Goal: Task Accomplishment & Management: Use online tool/utility

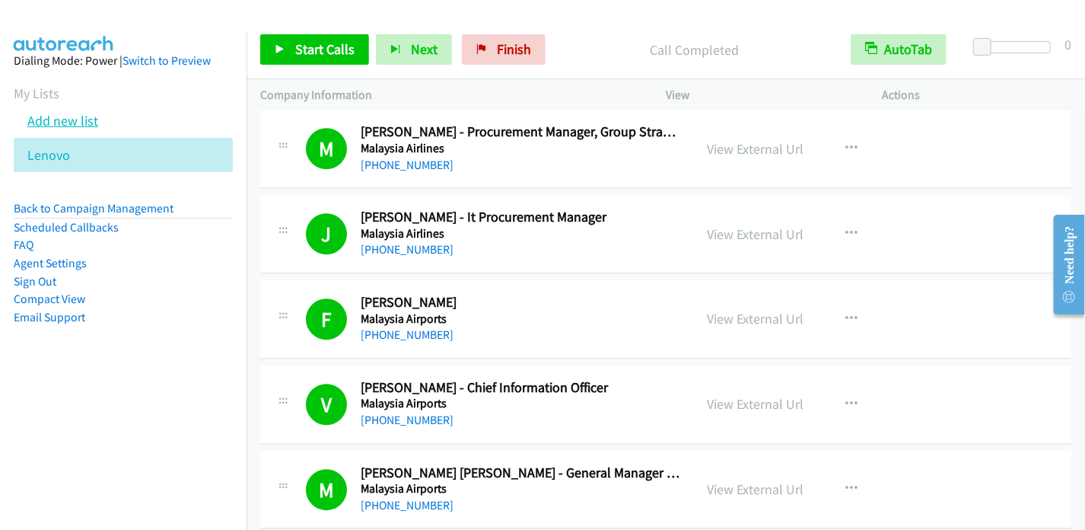
click at [83, 122] on link "Add new list" at bounding box center [62, 121] width 71 height 18
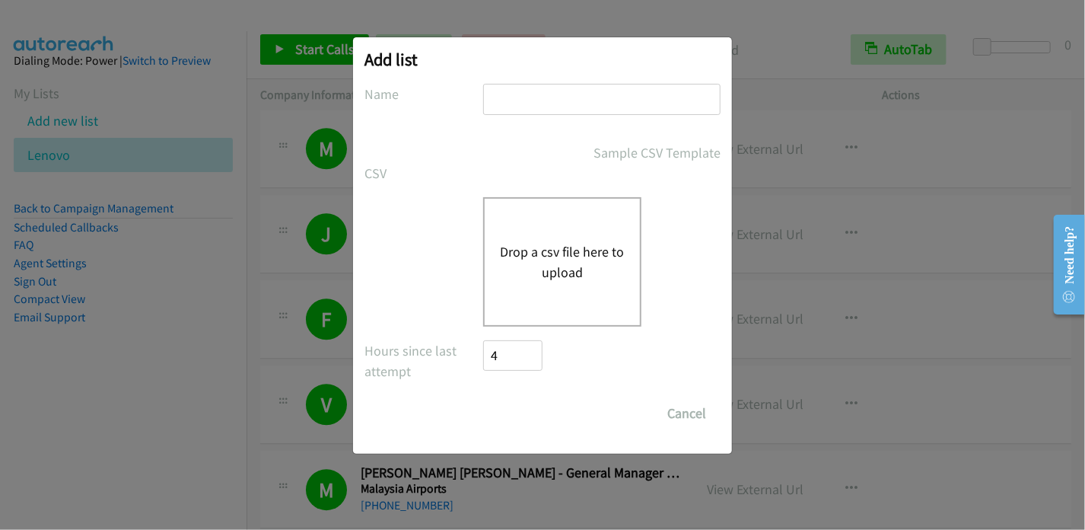
click at [566, 104] on input "text" at bounding box center [601, 99] width 237 height 31
type input "Lenovo2"
click at [569, 255] on button "Drop a csv file here to upload" at bounding box center [562, 261] width 125 height 41
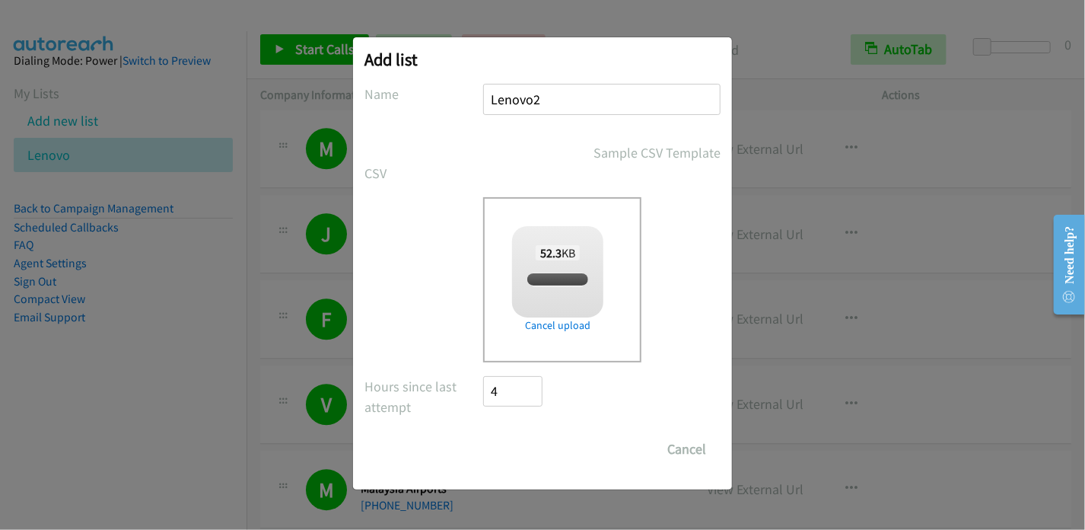
checkbox input "true"
click at [534, 442] on input "Save List" at bounding box center [523, 449] width 80 height 30
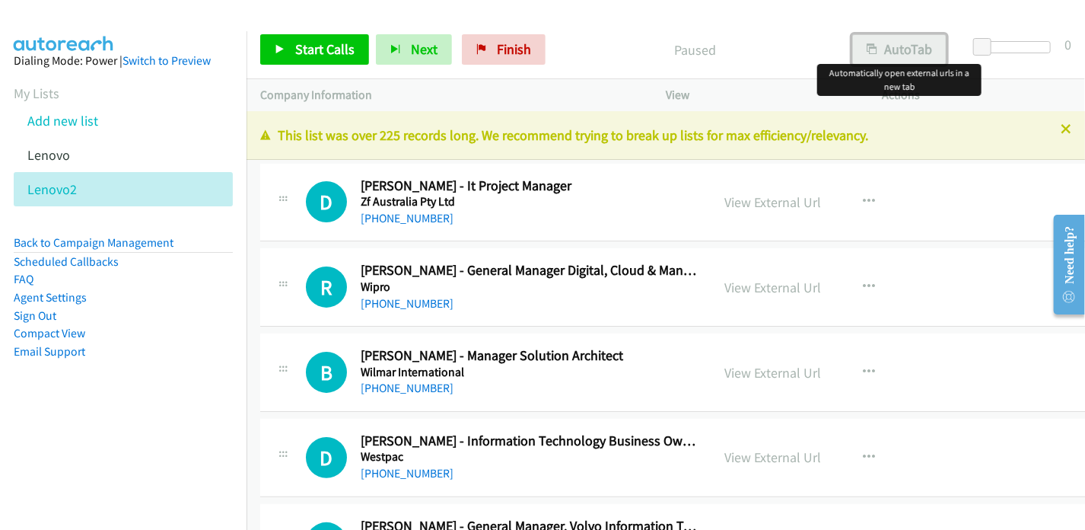
click at [886, 52] on button "AutoTab" at bounding box center [899, 49] width 94 height 30
click at [775, 198] on link "View External Url" at bounding box center [773, 202] width 97 height 18
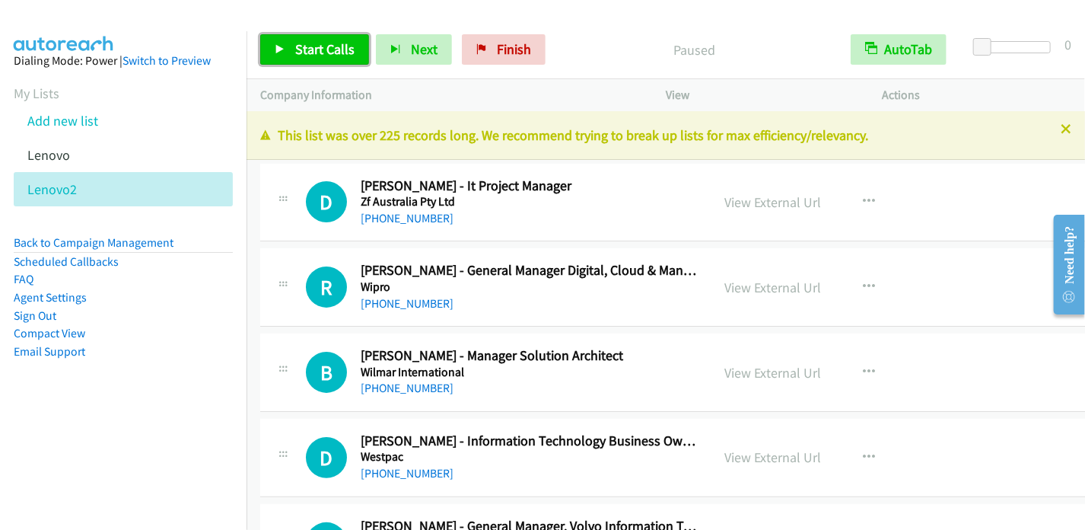
click at [304, 53] on span "Start Calls" at bounding box center [324, 49] width 59 height 18
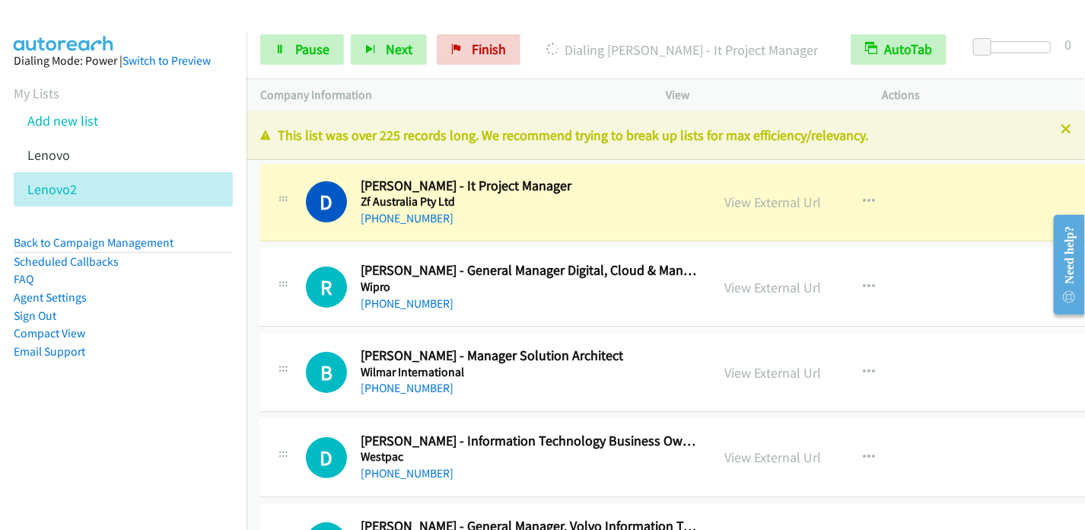
click at [302, 68] on div "Start Calls Pause Next Finish Dialing [PERSON_NAME] - It Project Manager AutoTa…" at bounding box center [666, 50] width 839 height 59
click at [311, 56] on span "Pause" at bounding box center [312, 49] width 34 height 18
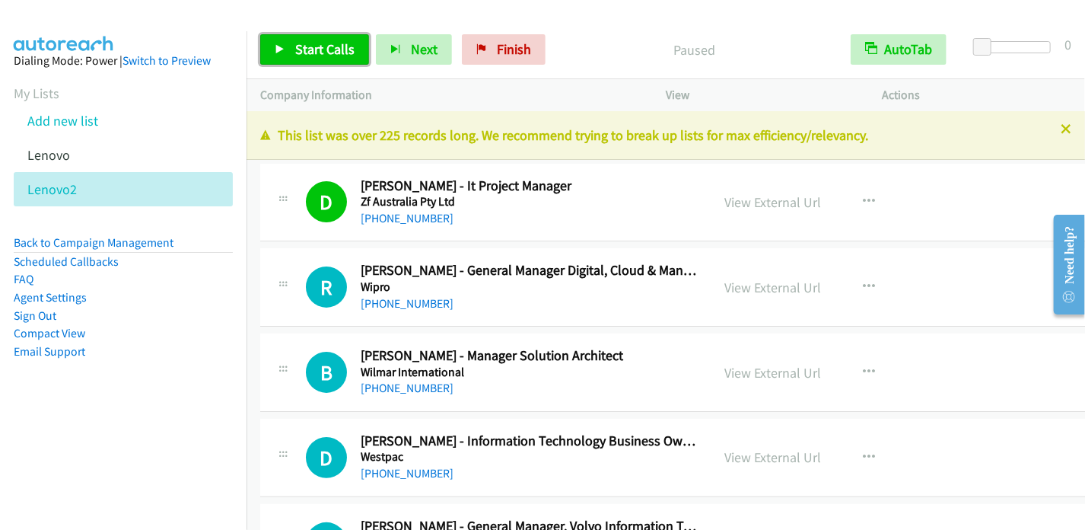
click at [309, 46] on span "Start Calls" at bounding box center [324, 49] width 59 height 18
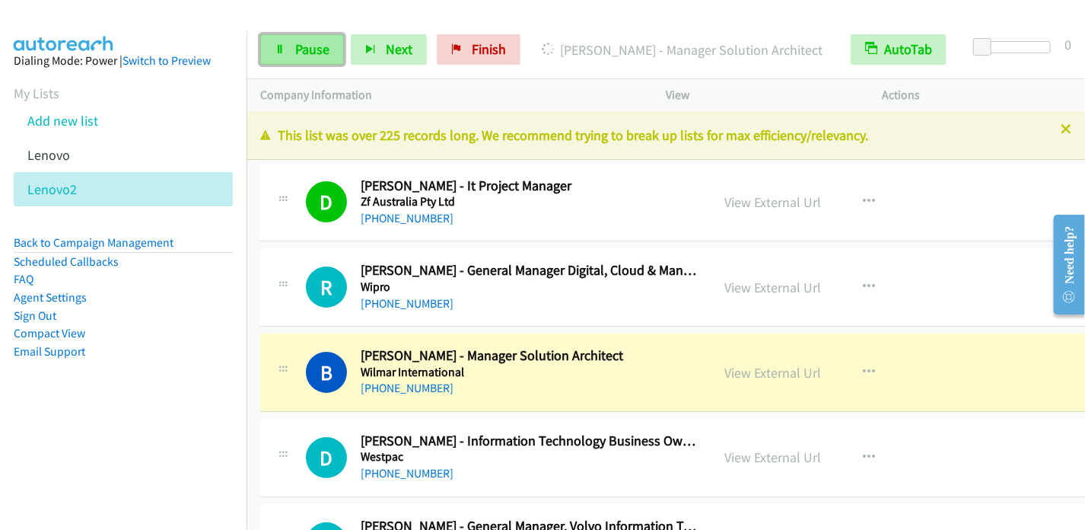
click at [302, 53] on span "Pause" at bounding box center [312, 49] width 34 height 18
drag, startPoint x: 318, startPoint y: 51, endPoint x: 329, endPoint y: 52, distance: 10.7
click at [317, 51] on span "Pause" at bounding box center [312, 49] width 34 height 18
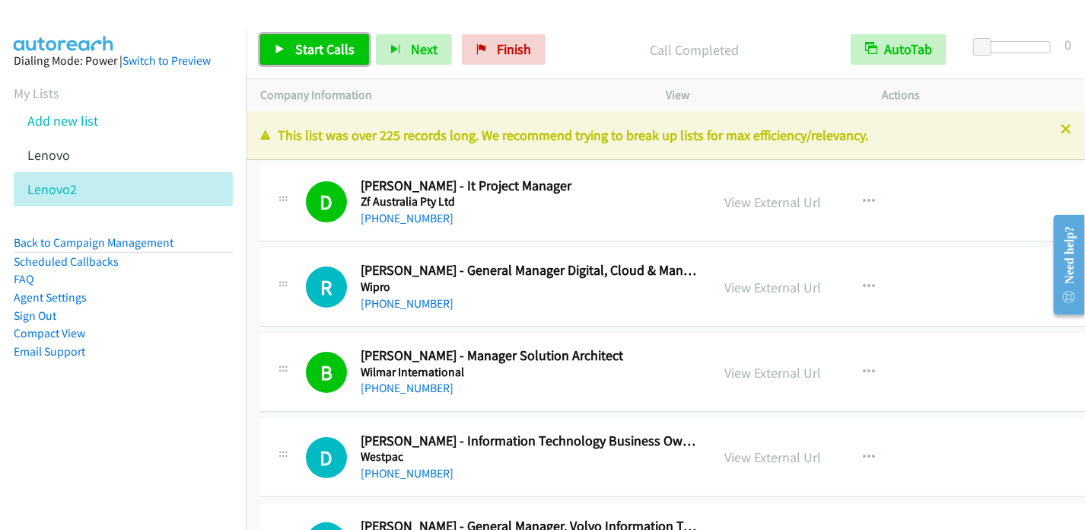
click at [308, 45] on span "Start Calls" at bounding box center [324, 49] width 59 height 18
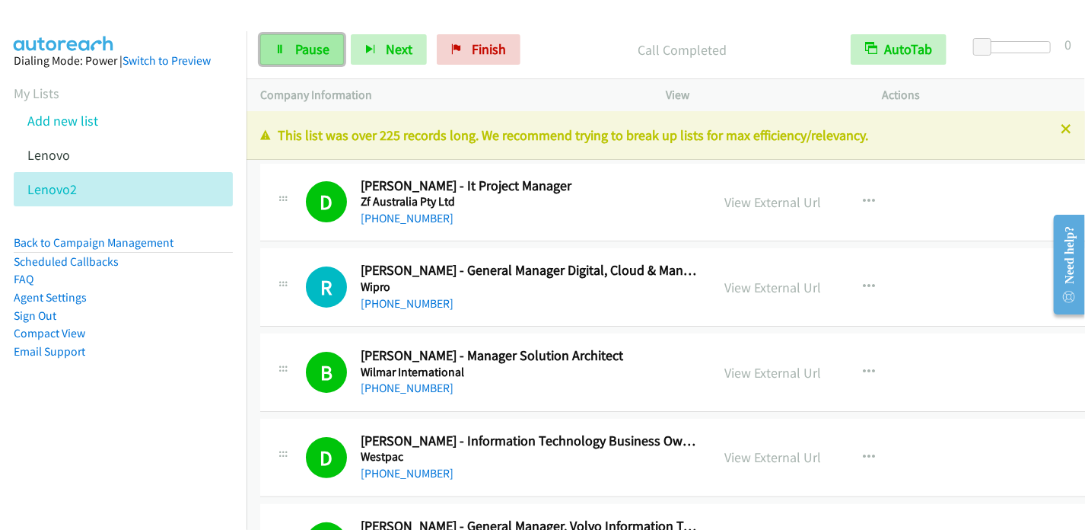
click at [320, 46] on span "Pause" at bounding box center [312, 49] width 34 height 18
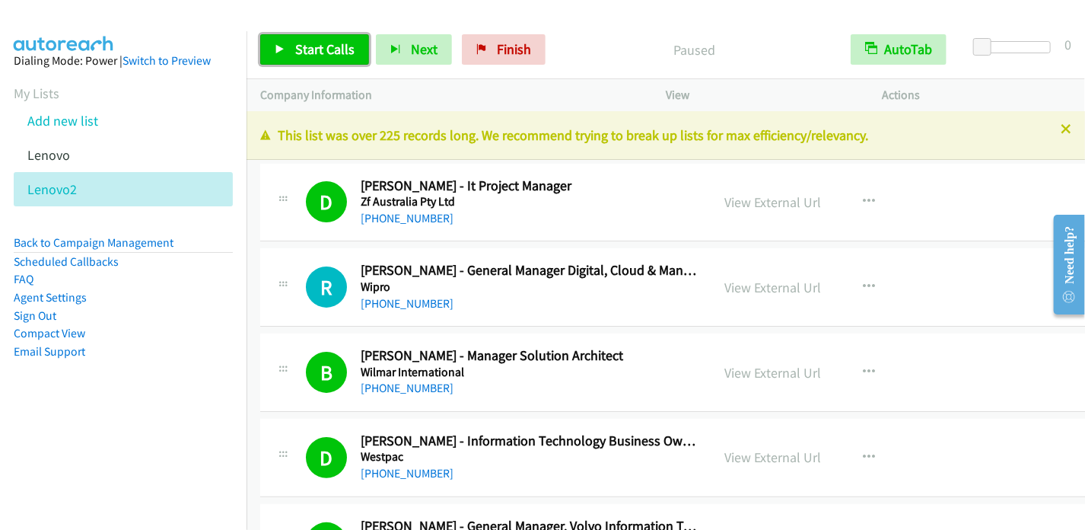
click at [295, 51] on span "Start Calls" at bounding box center [324, 49] width 59 height 18
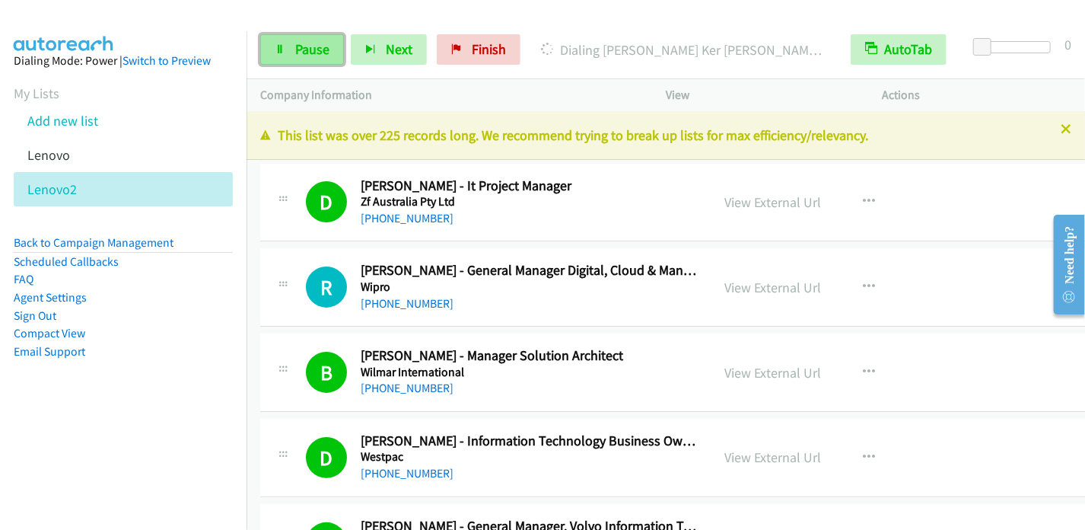
click at [307, 43] on span "Pause" at bounding box center [312, 49] width 34 height 18
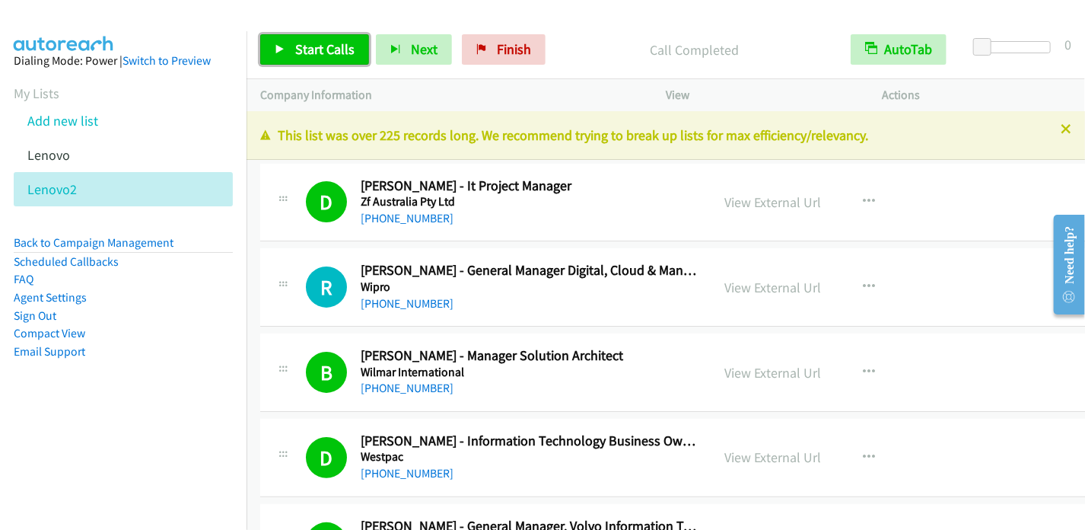
click at [295, 44] on span "Start Calls" at bounding box center [324, 49] width 59 height 18
click at [283, 45] on icon at bounding box center [280, 50] width 11 height 11
click at [275, 49] on icon at bounding box center [280, 50] width 11 height 11
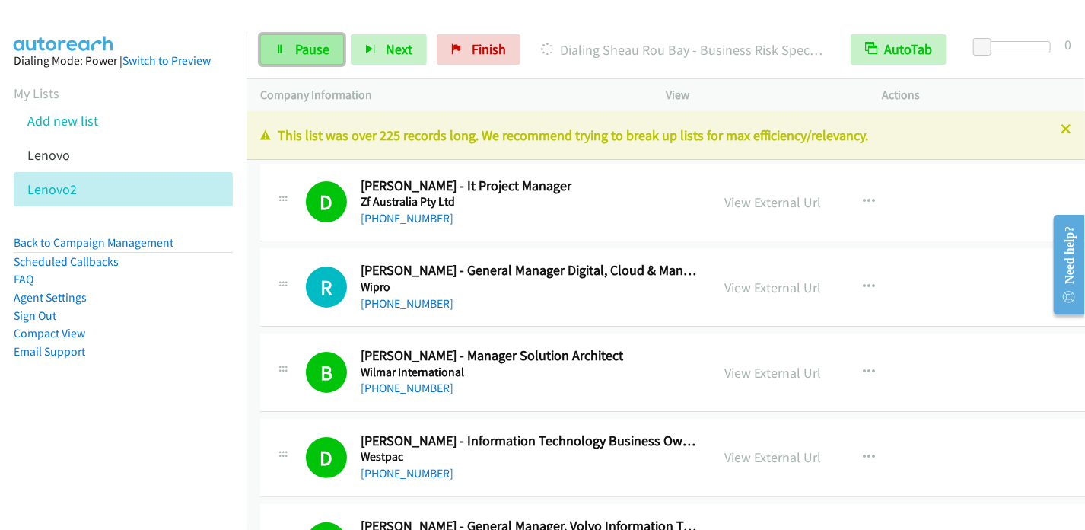
click at [305, 53] on span "Pause" at bounding box center [312, 49] width 34 height 18
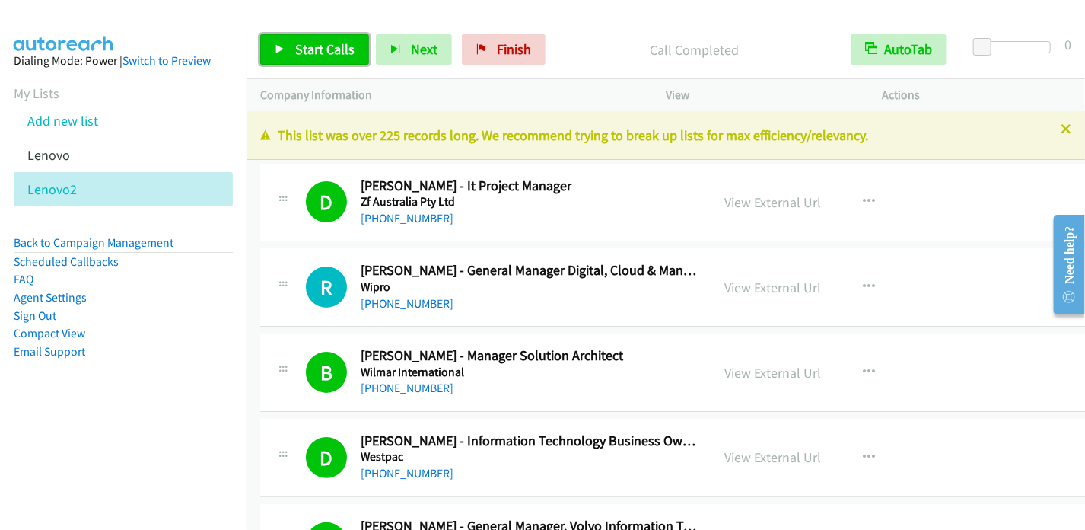
click at [281, 49] on icon at bounding box center [280, 50] width 11 height 11
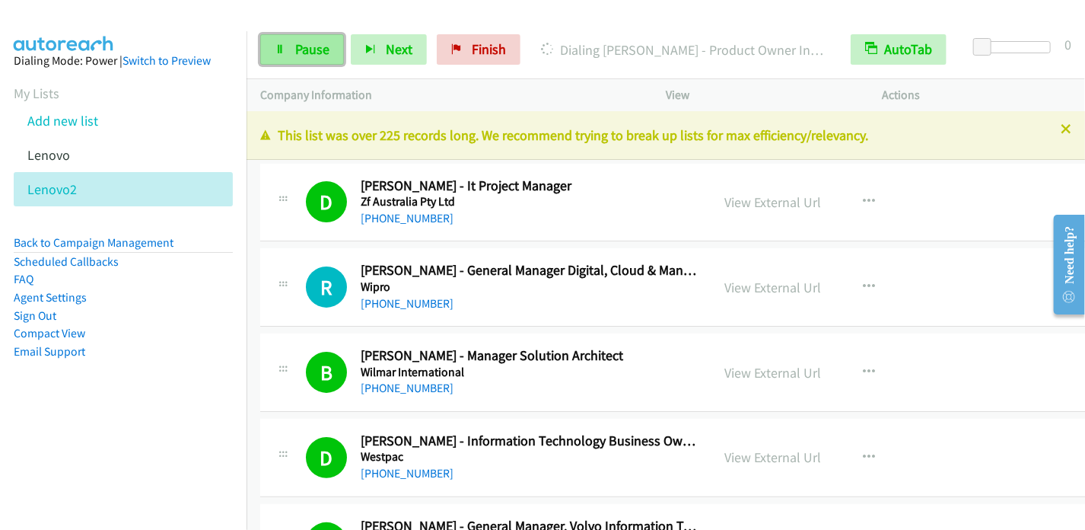
click at [286, 47] on link "Pause" at bounding box center [302, 49] width 84 height 30
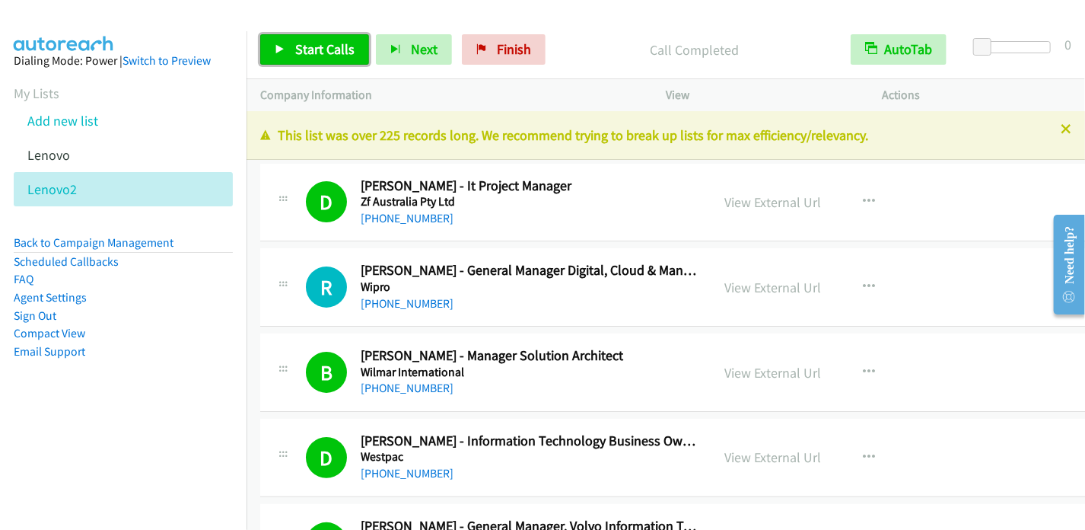
click at [288, 49] on link "Start Calls" at bounding box center [314, 49] width 109 height 30
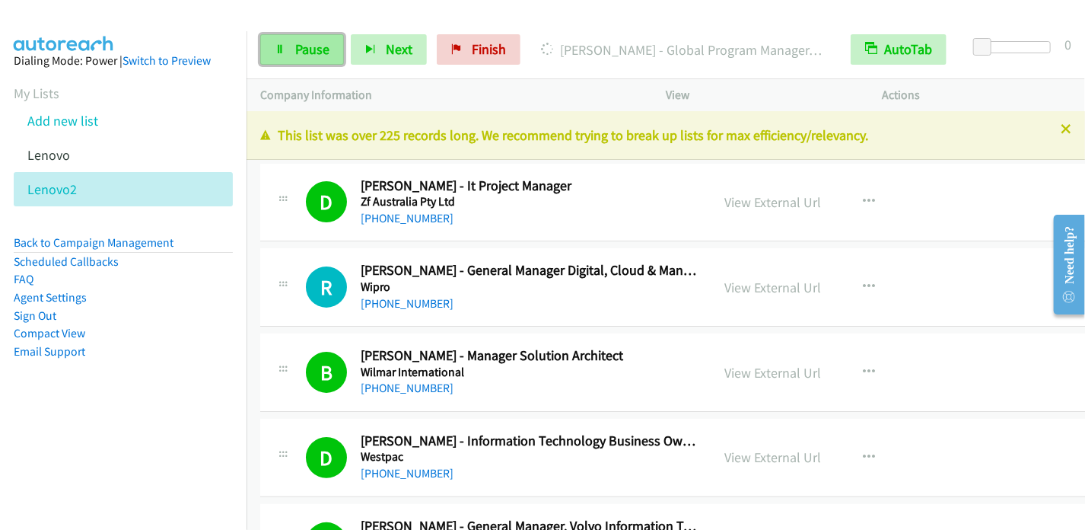
click at [283, 52] on icon at bounding box center [280, 50] width 11 height 11
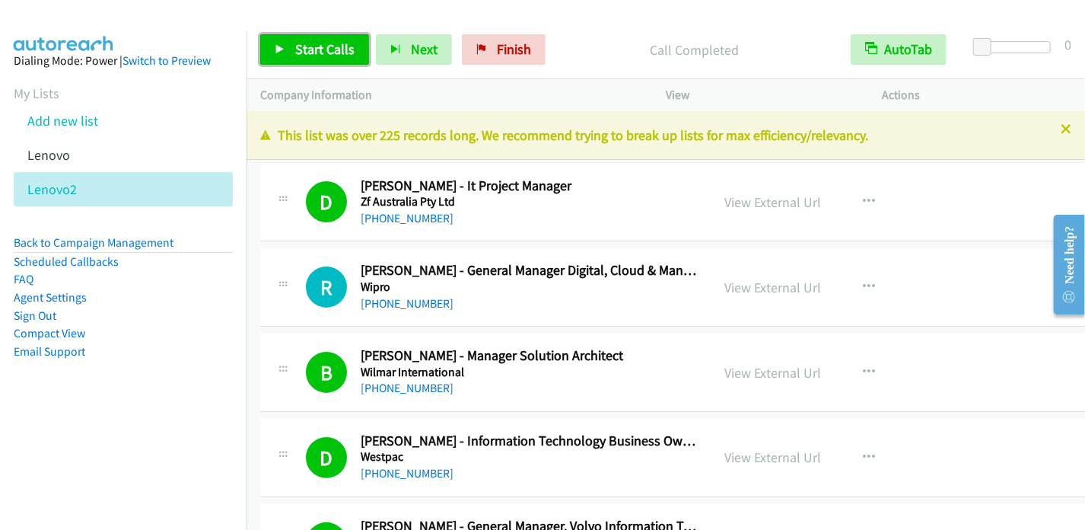
click at [314, 49] on span "Start Calls" at bounding box center [324, 49] width 59 height 18
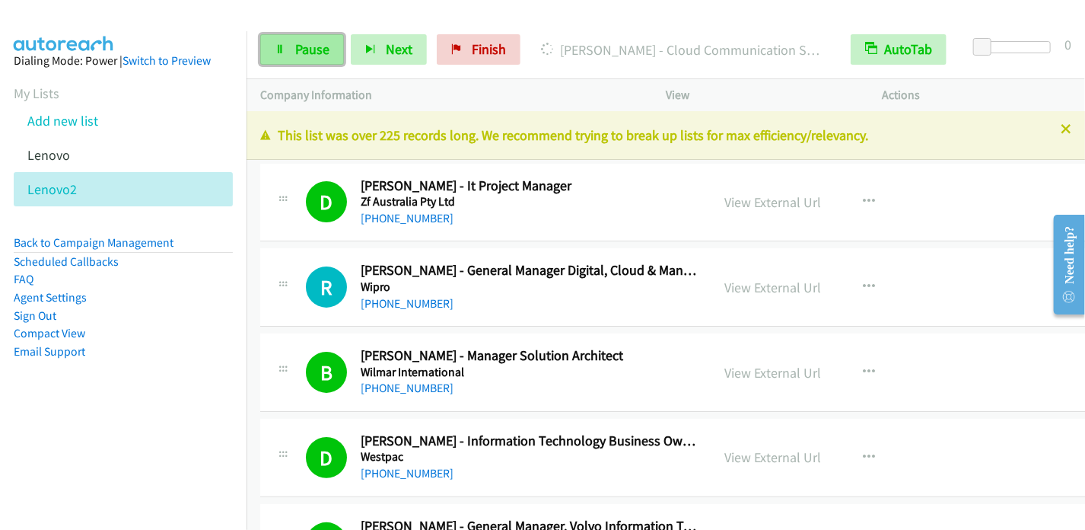
click at [292, 43] on link "Pause" at bounding box center [302, 49] width 84 height 30
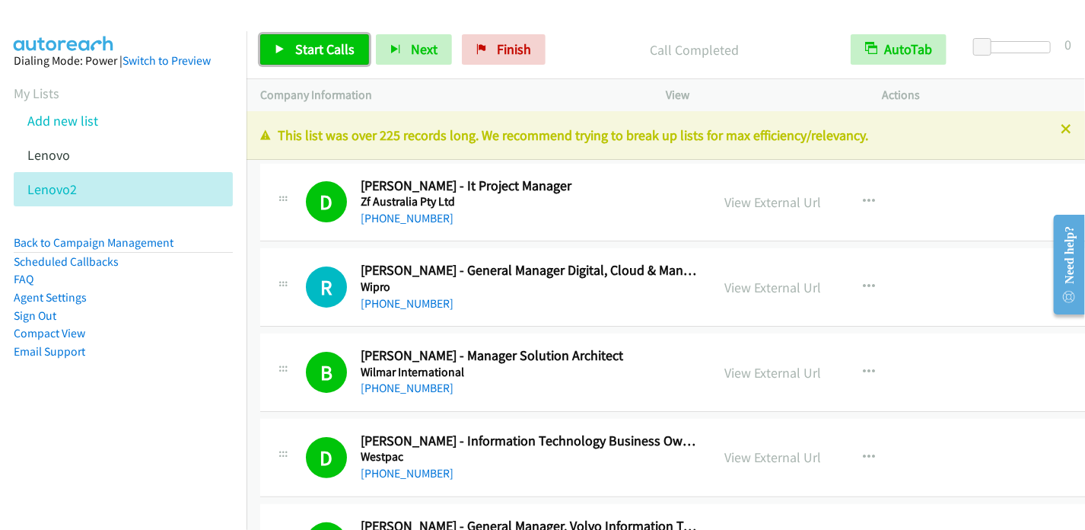
click at [284, 57] on link "Start Calls" at bounding box center [314, 49] width 109 height 30
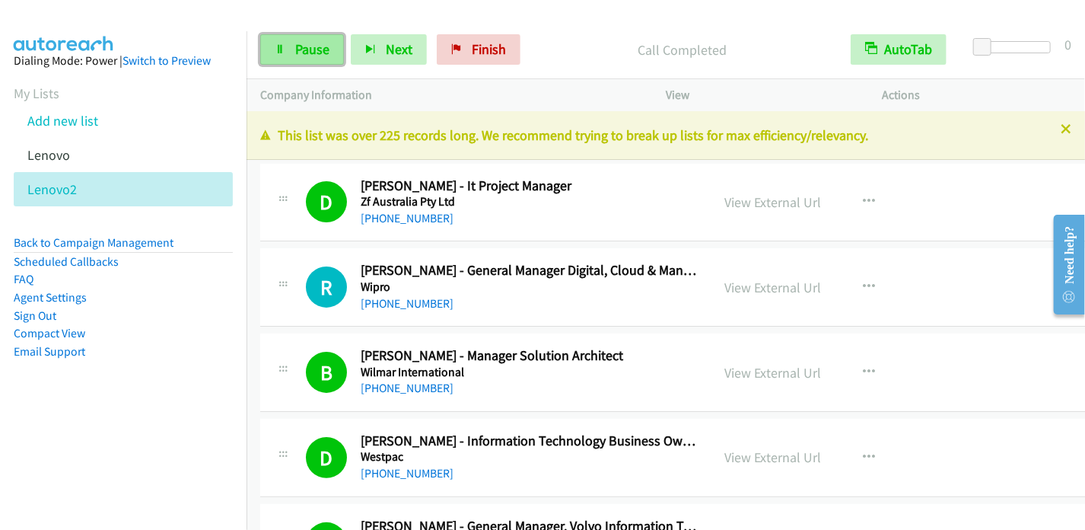
click at [285, 56] on link "Pause" at bounding box center [302, 49] width 84 height 30
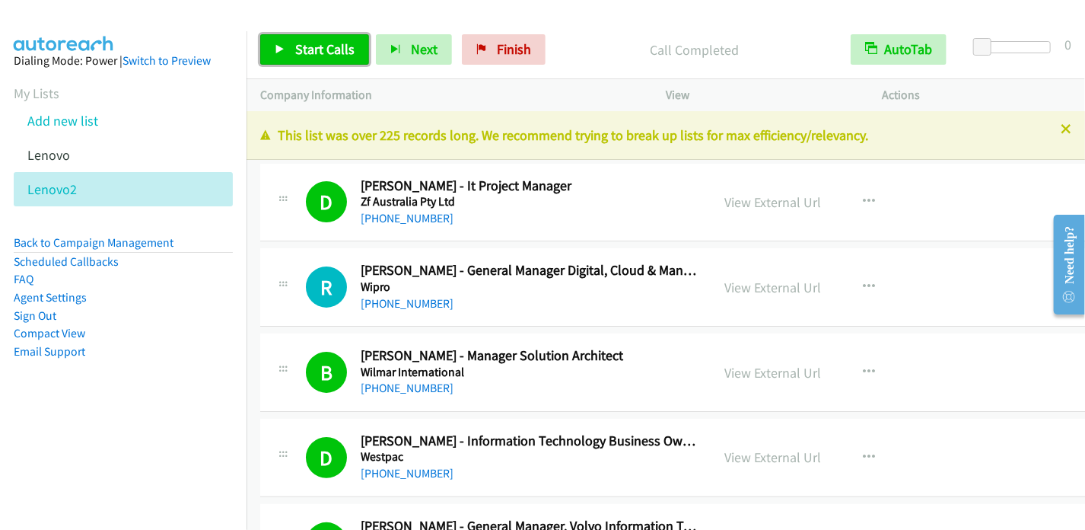
drag, startPoint x: 285, startPoint y: 42, endPoint x: 301, endPoint y: 14, distance: 31.7
click at [286, 42] on link "Start Calls" at bounding box center [314, 49] width 109 height 30
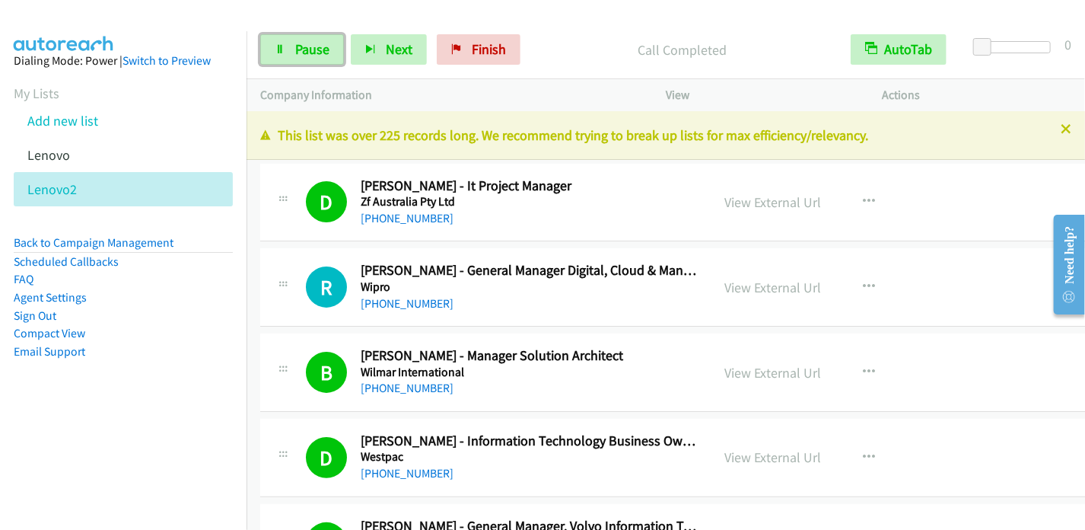
click at [276, 45] on icon at bounding box center [280, 50] width 11 height 11
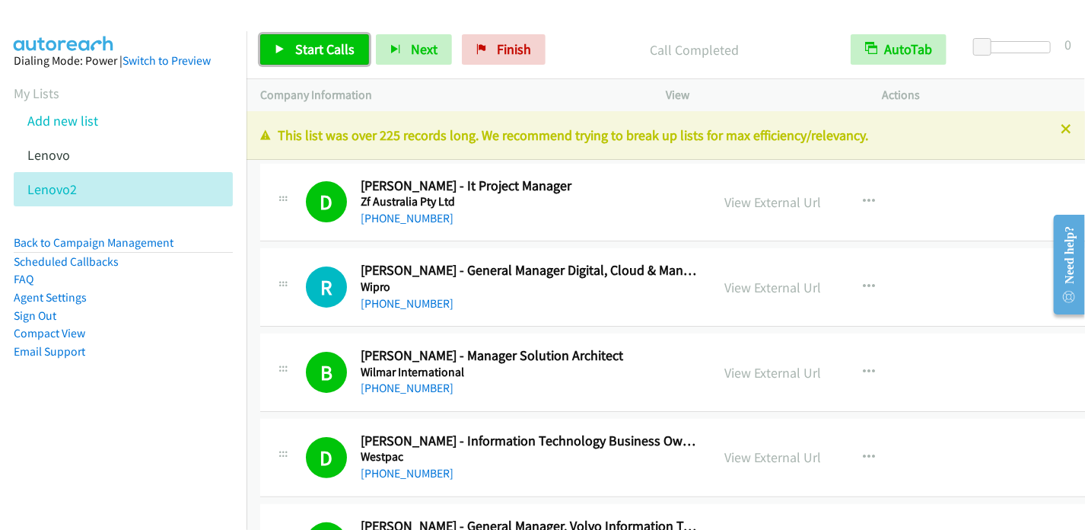
click at [282, 50] on icon at bounding box center [280, 50] width 11 height 11
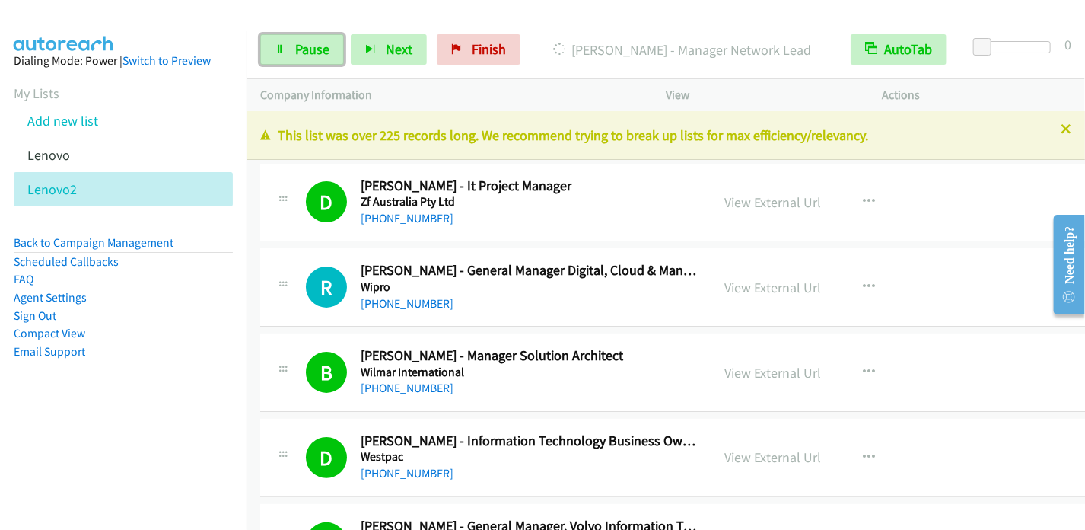
click at [280, 47] on icon at bounding box center [280, 50] width 11 height 11
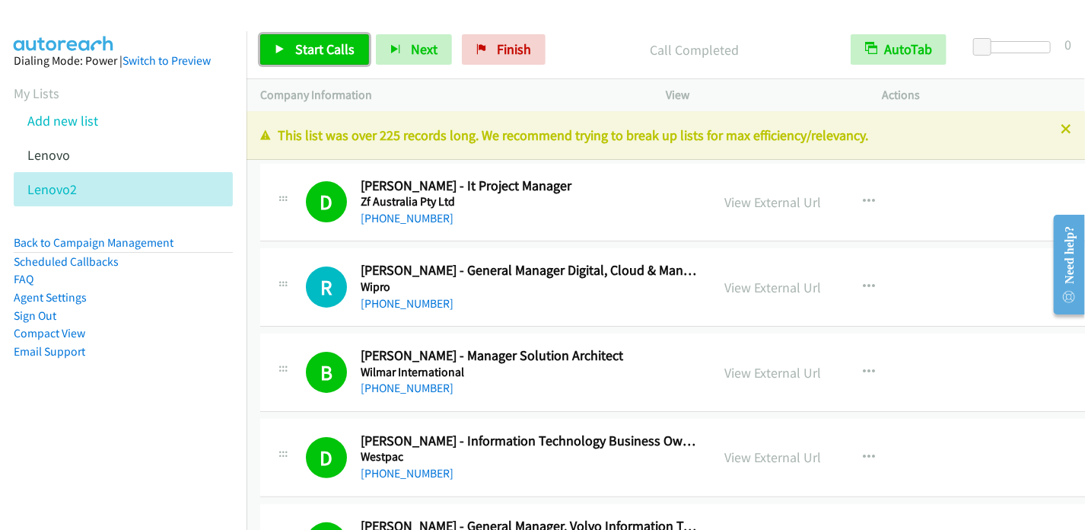
click at [303, 60] on link "Start Calls" at bounding box center [314, 49] width 109 height 30
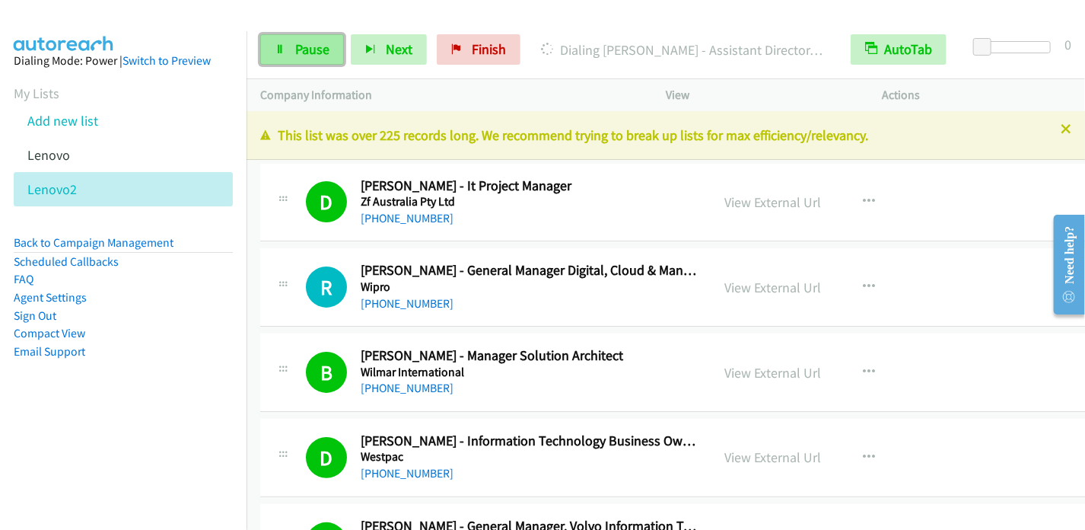
click at [280, 45] on icon at bounding box center [280, 50] width 11 height 11
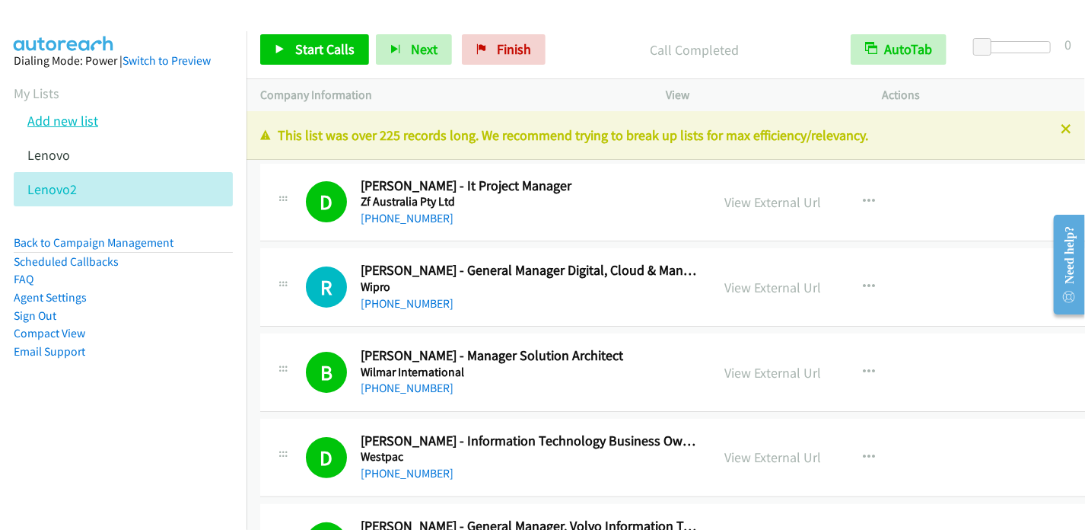
click at [82, 116] on link "Add new list" at bounding box center [62, 121] width 71 height 18
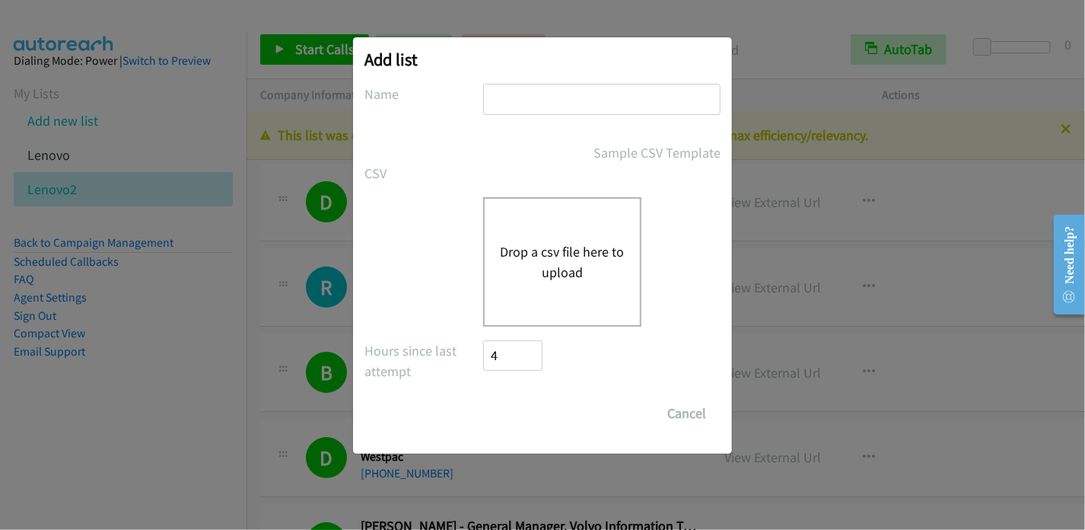
click at [533, 104] on input "text" at bounding box center [601, 99] width 237 height 31
type input "Lenovo2"
click at [560, 251] on button "Drop a csv file here to upload" at bounding box center [562, 261] width 125 height 41
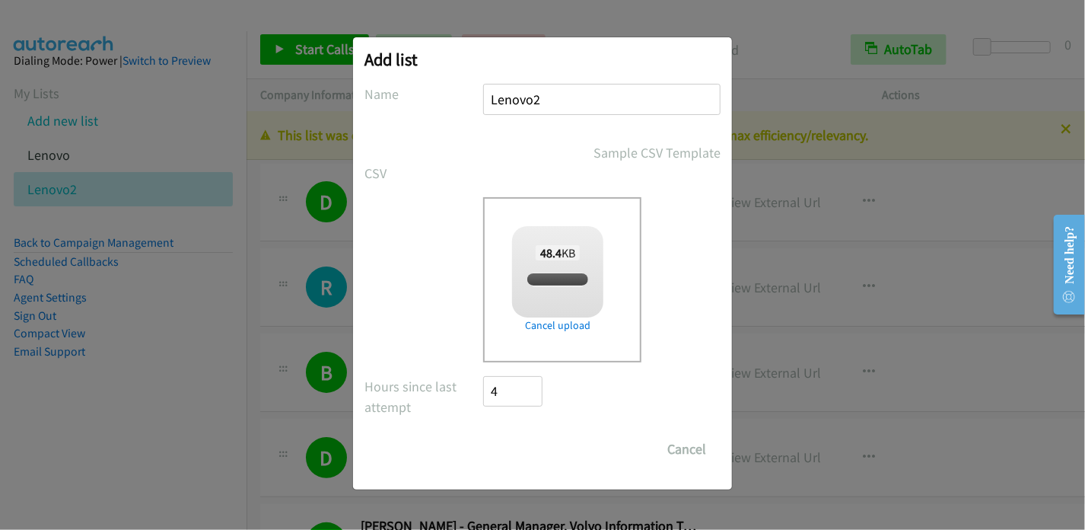
checkbox input "true"
click at [543, 446] on input "Save List" at bounding box center [523, 449] width 80 height 30
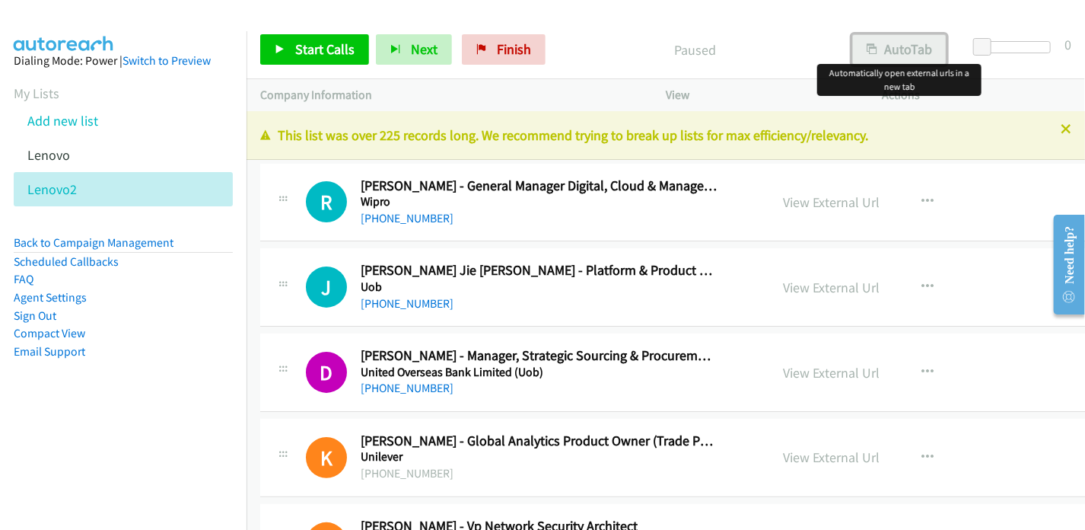
click at [892, 39] on button "AutoTab" at bounding box center [899, 49] width 94 height 30
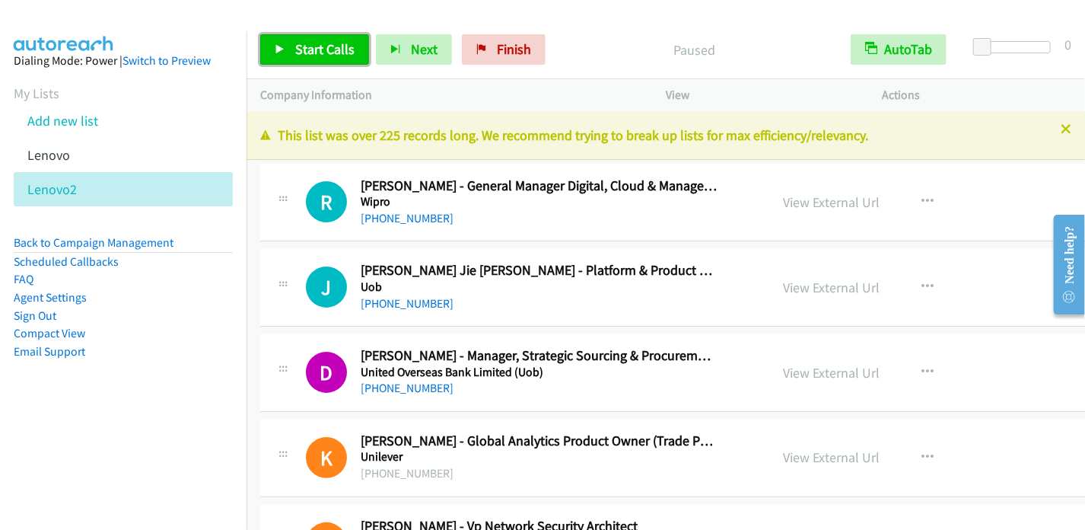
click at [335, 46] on span "Start Calls" at bounding box center [324, 49] width 59 height 18
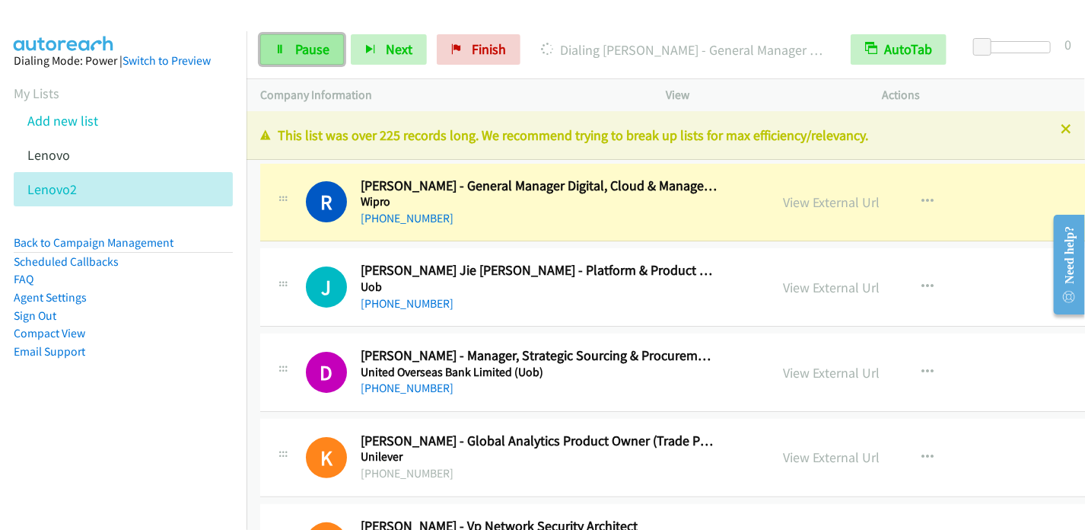
click at [295, 39] on link "Pause" at bounding box center [302, 49] width 84 height 30
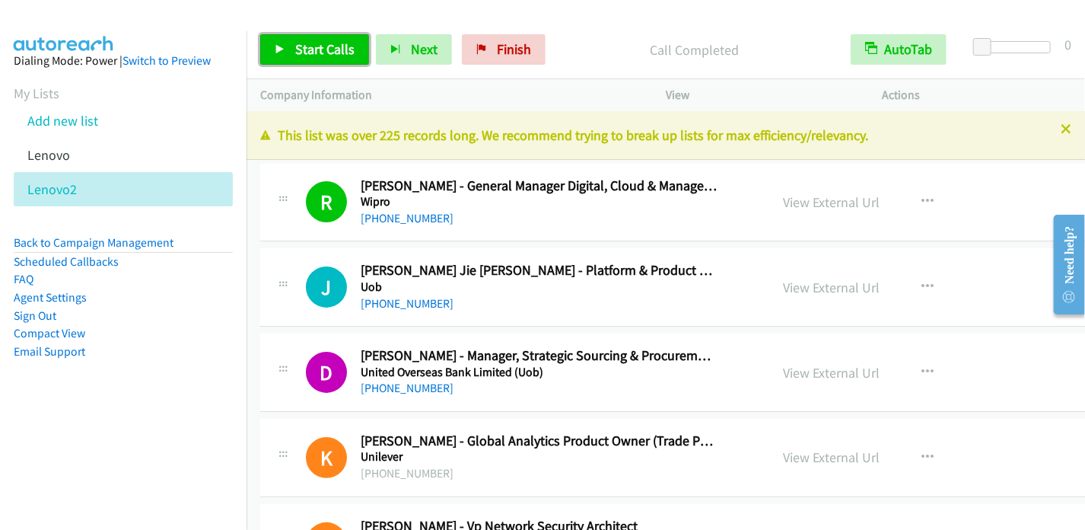
click at [301, 52] on span "Start Calls" at bounding box center [324, 49] width 59 height 18
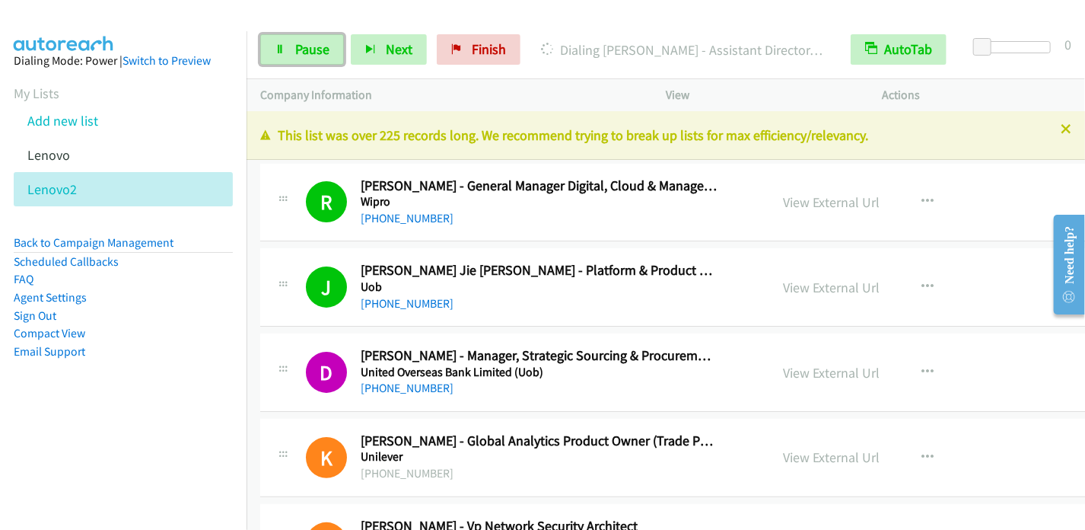
click at [295, 51] on span "Pause" at bounding box center [312, 49] width 34 height 18
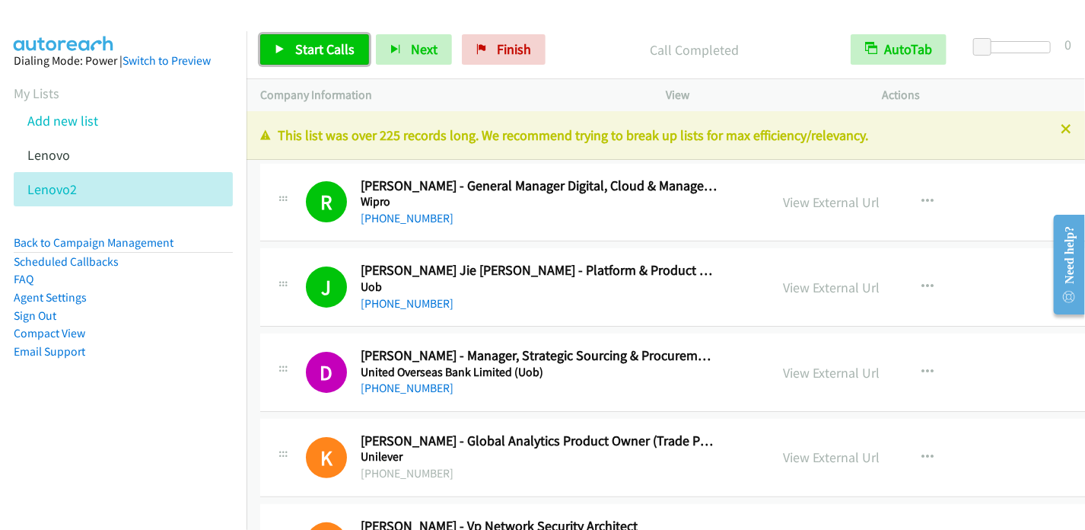
click at [292, 45] on link "Start Calls" at bounding box center [314, 49] width 109 height 30
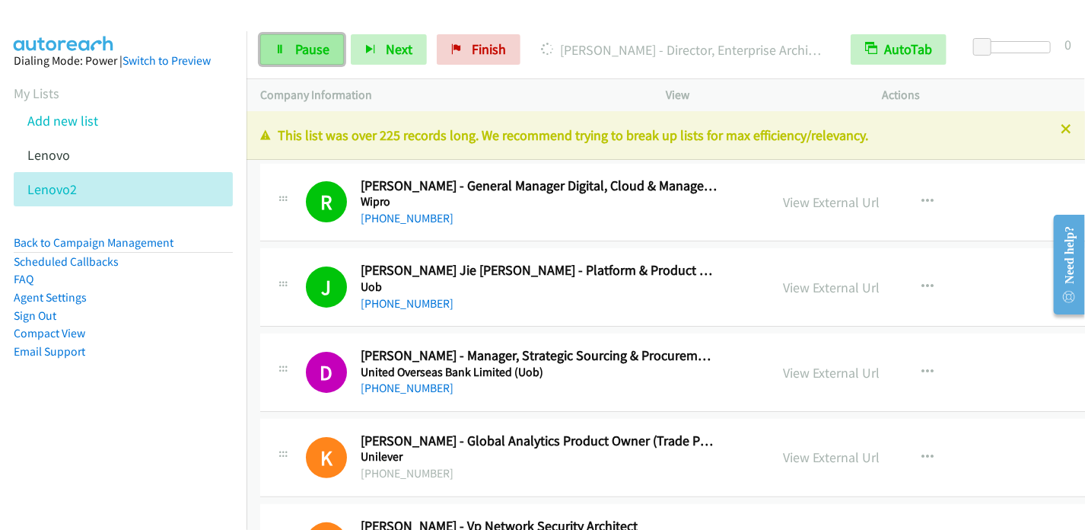
click at [304, 50] on span "Pause" at bounding box center [312, 49] width 34 height 18
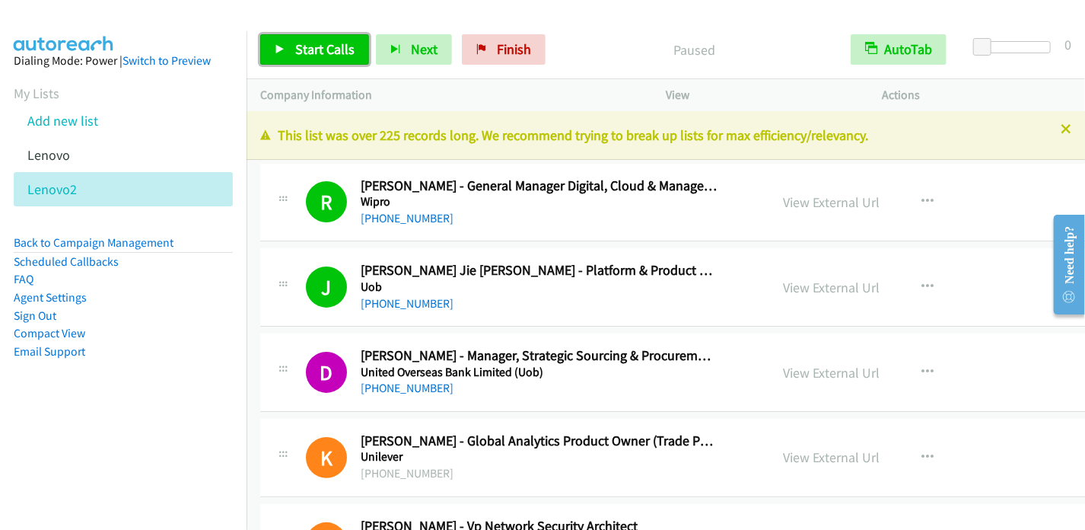
click at [304, 48] on span "Start Calls" at bounding box center [324, 49] width 59 height 18
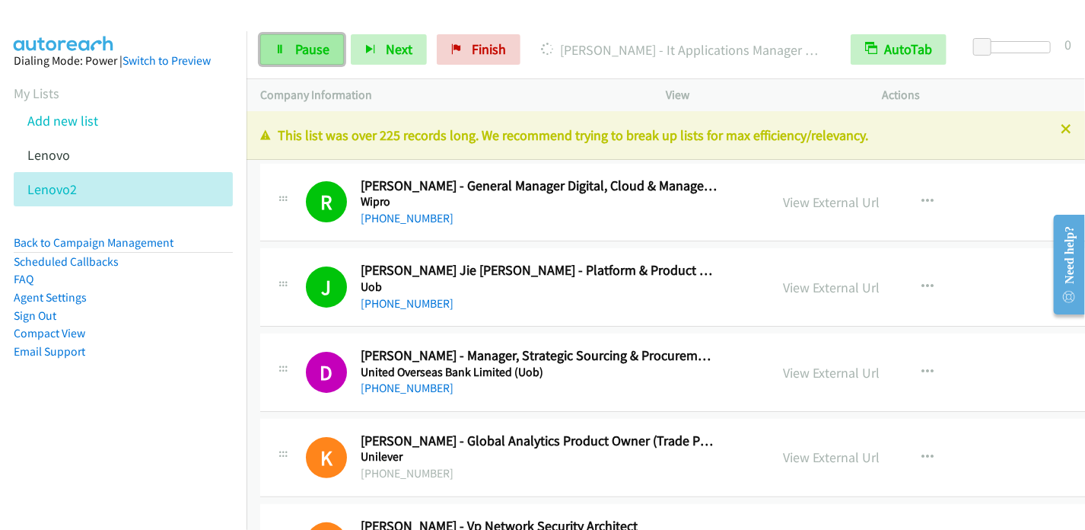
click at [292, 49] on link "Pause" at bounding box center [302, 49] width 84 height 30
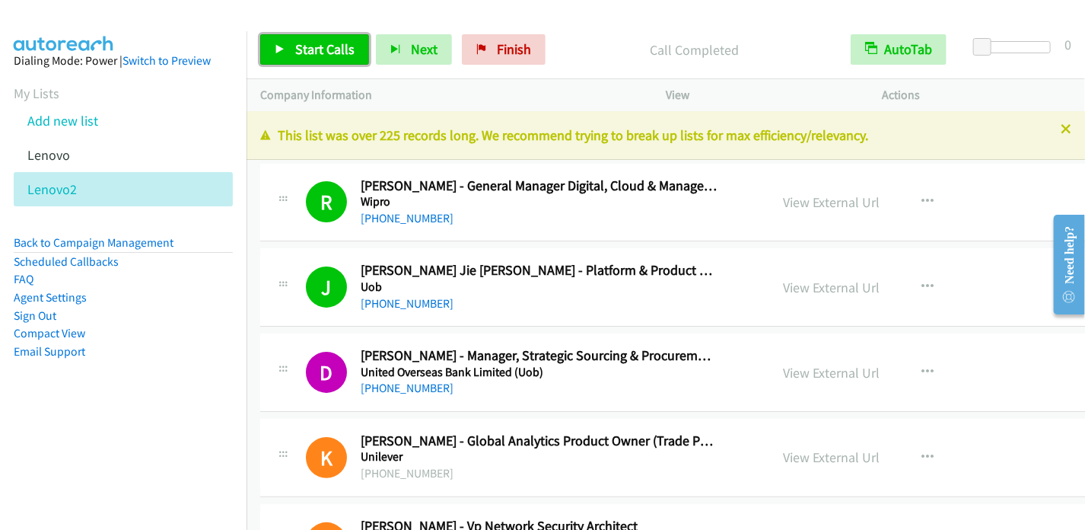
click at [277, 43] on link "Start Calls" at bounding box center [314, 49] width 109 height 30
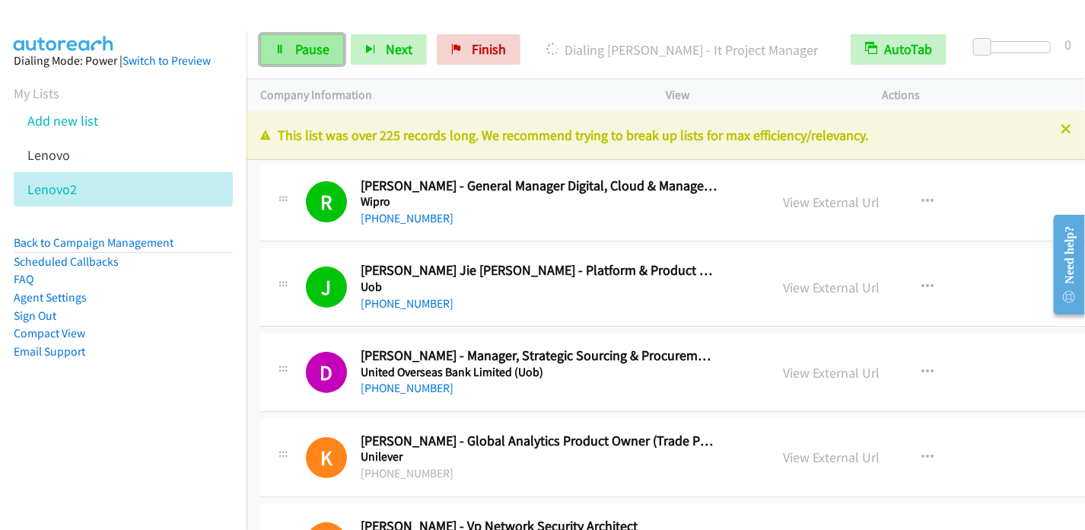
click at [284, 56] on link "Pause" at bounding box center [302, 49] width 84 height 30
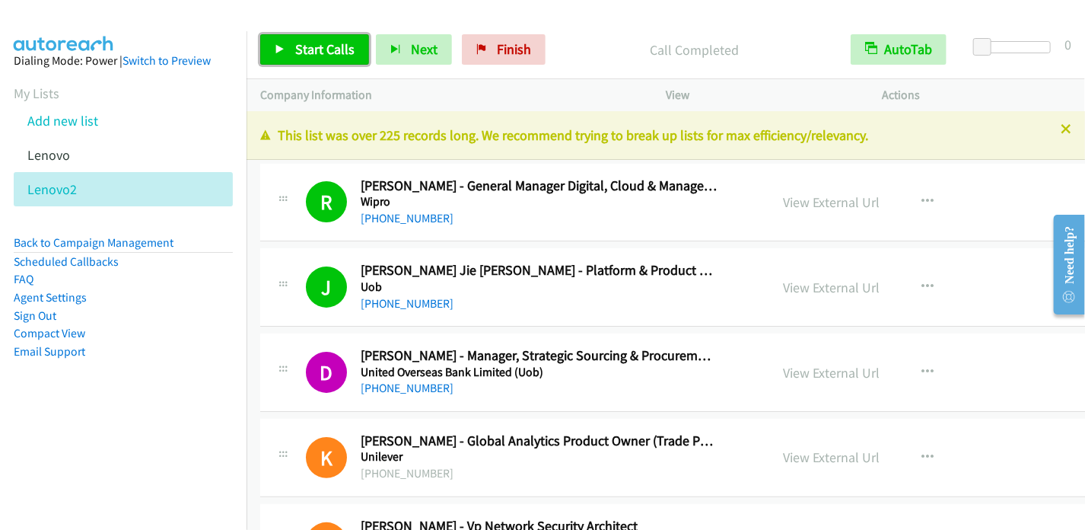
click at [332, 48] on span "Start Calls" at bounding box center [324, 49] width 59 height 18
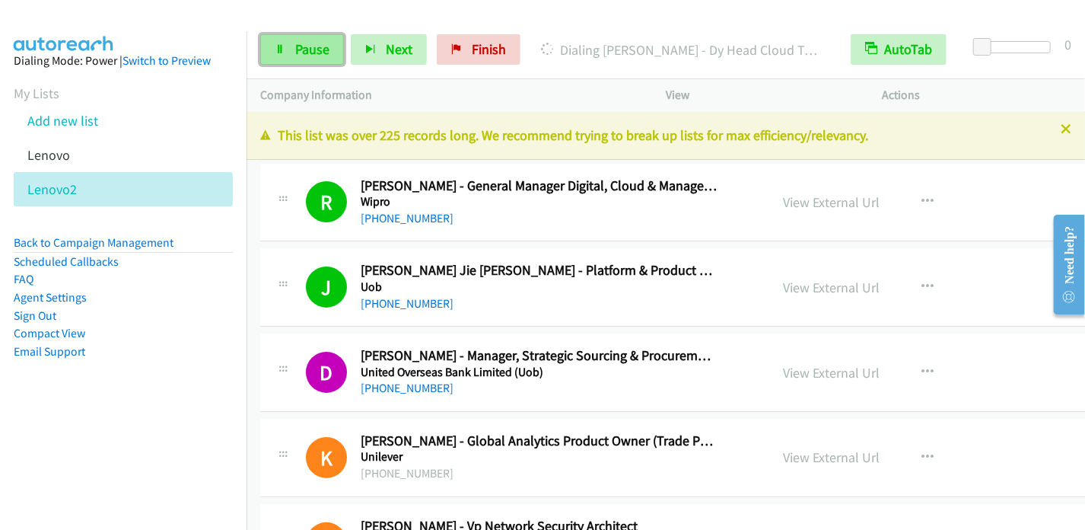
click at [295, 46] on span "Pause" at bounding box center [312, 49] width 34 height 18
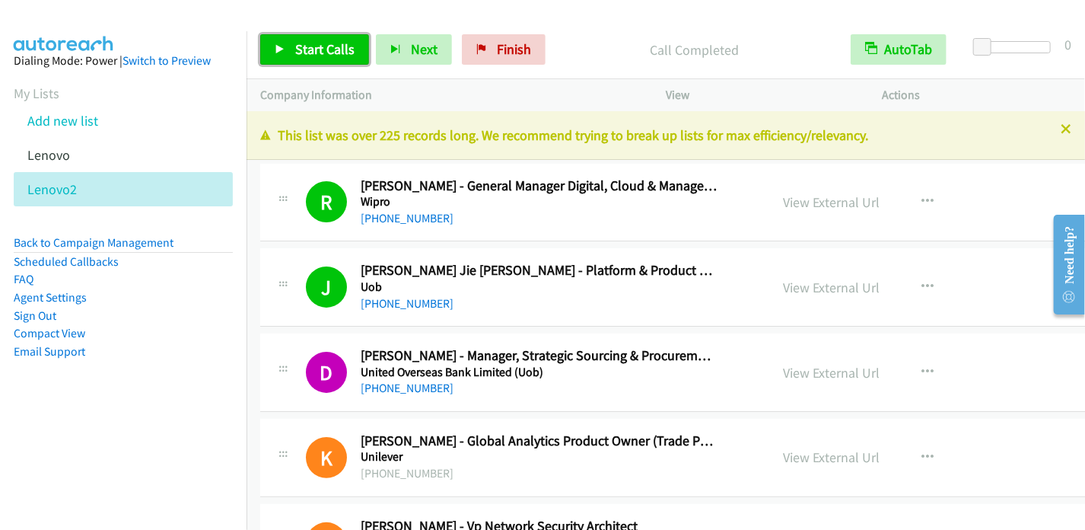
click at [293, 60] on link "Start Calls" at bounding box center [314, 49] width 109 height 30
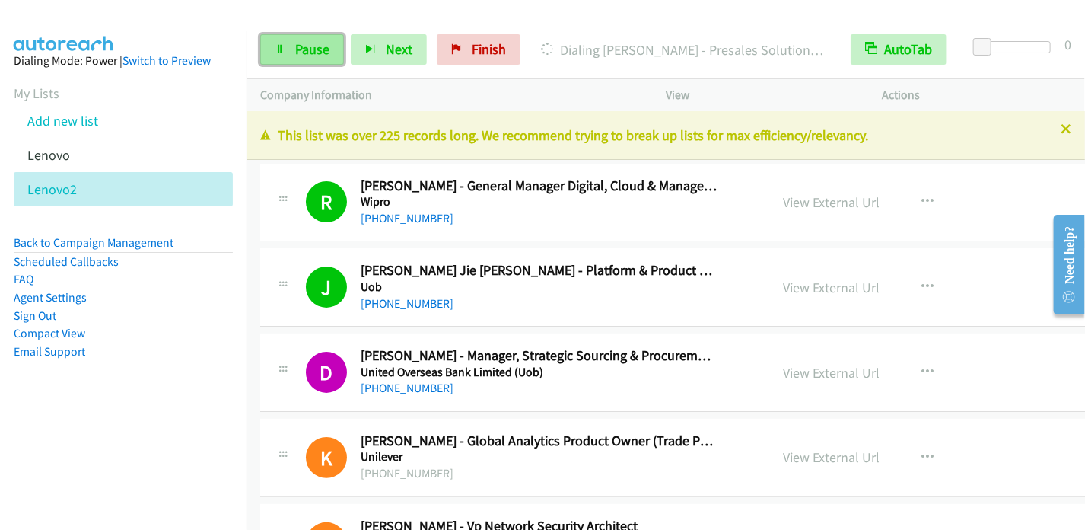
click at [296, 43] on span "Pause" at bounding box center [312, 49] width 34 height 18
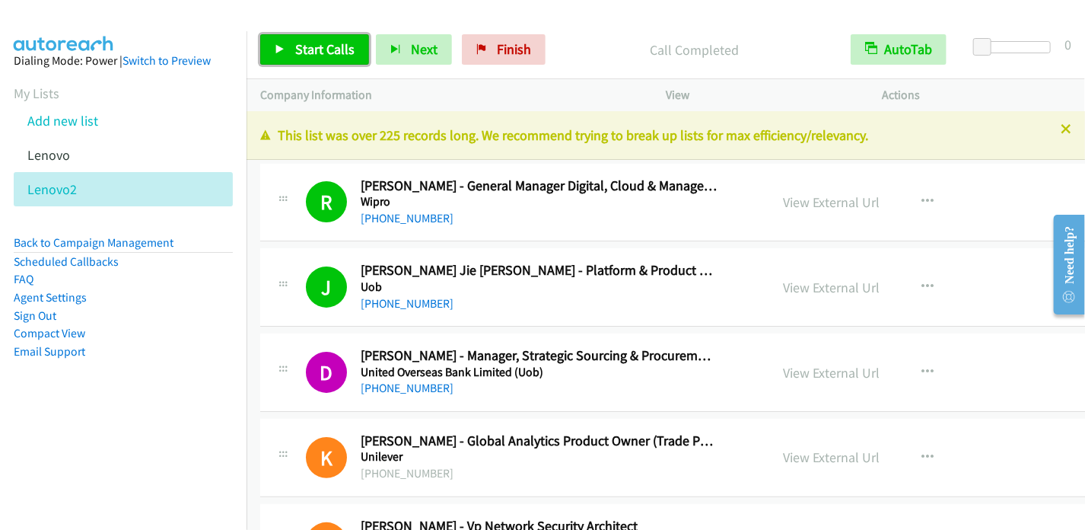
click at [283, 57] on link "Start Calls" at bounding box center [314, 49] width 109 height 30
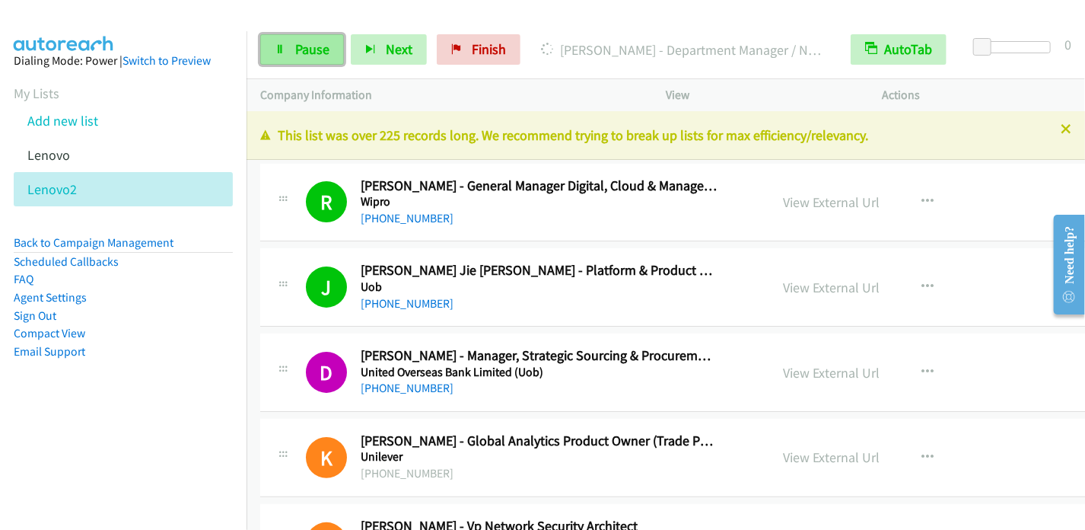
drag, startPoint x: 298, startPoint y: 50, endPoint x: 307, endPoint y: 37, distance: 15.8
click at [298, 50] on span "Pause" at bounding box center [312, 49] width 34 height 18
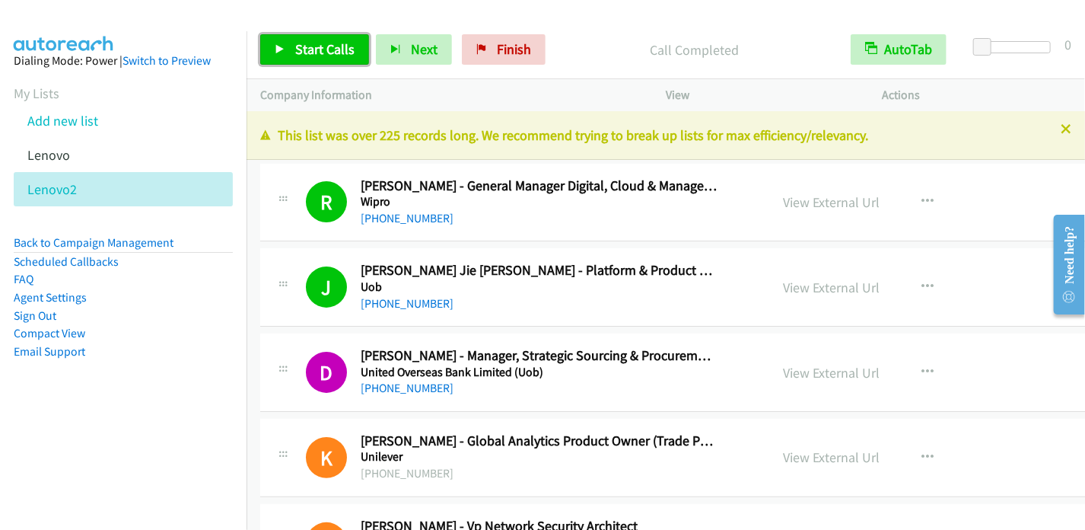
click at [290, 54] on link "Start Calls" at bounding box center [314, 49] width 109 height 30
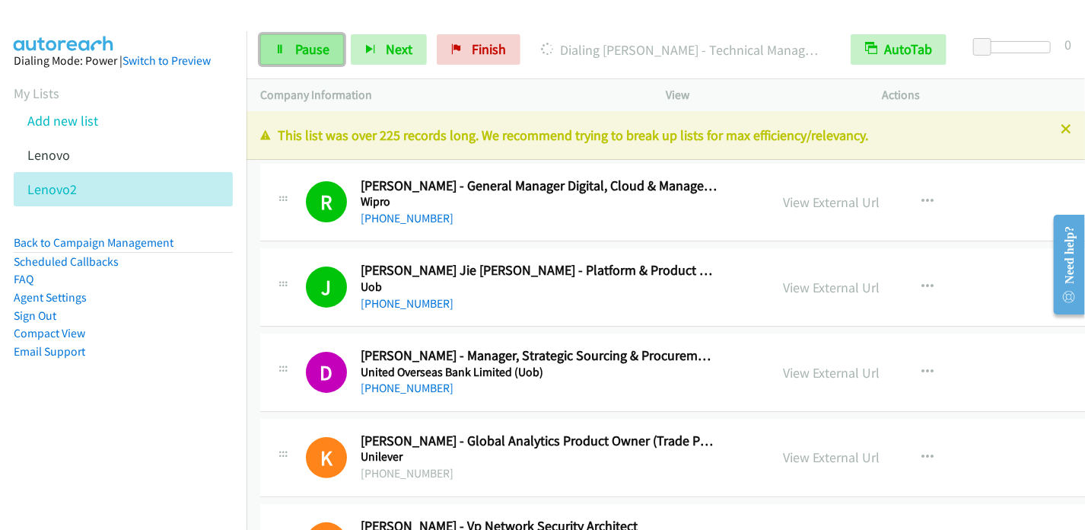
click at [301, 40] on span "Pause" at bounding box center [312, 49] width 34 height 18
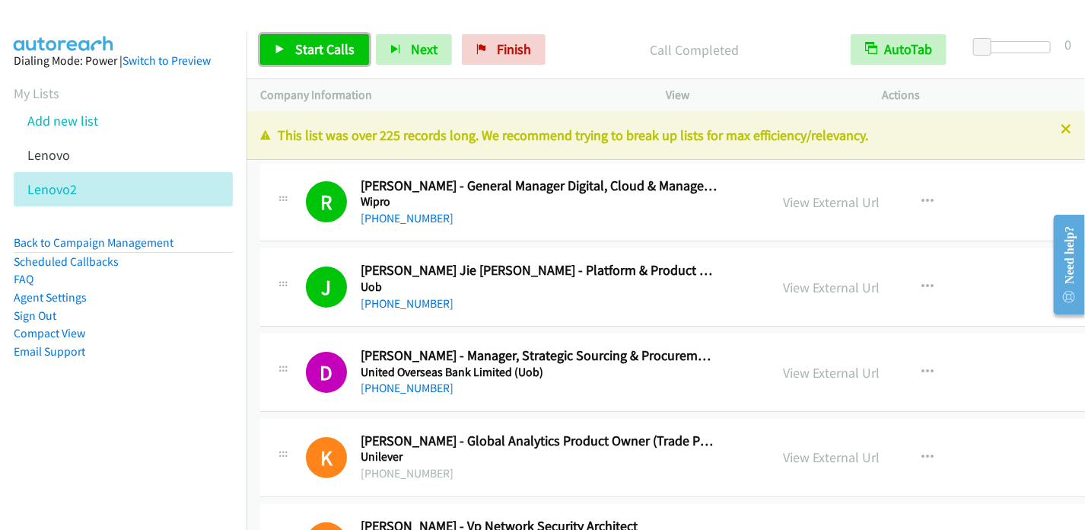
click at [295, 38] on link "Start Calls" at bounding box center [314, 49] width 109 height 30
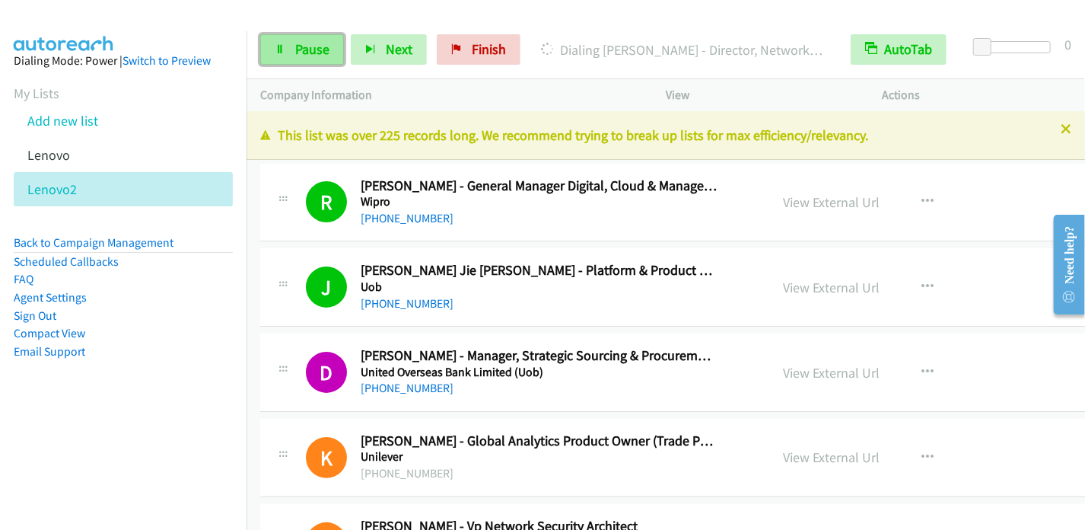
drag, startPoint x: 311, startPoint y: 47, endPoint x: 317, endPoint y: 41, distance: 8.1
click at [311, 47] on span "Pause" at bounding box center [312, 49] width 34 height 18
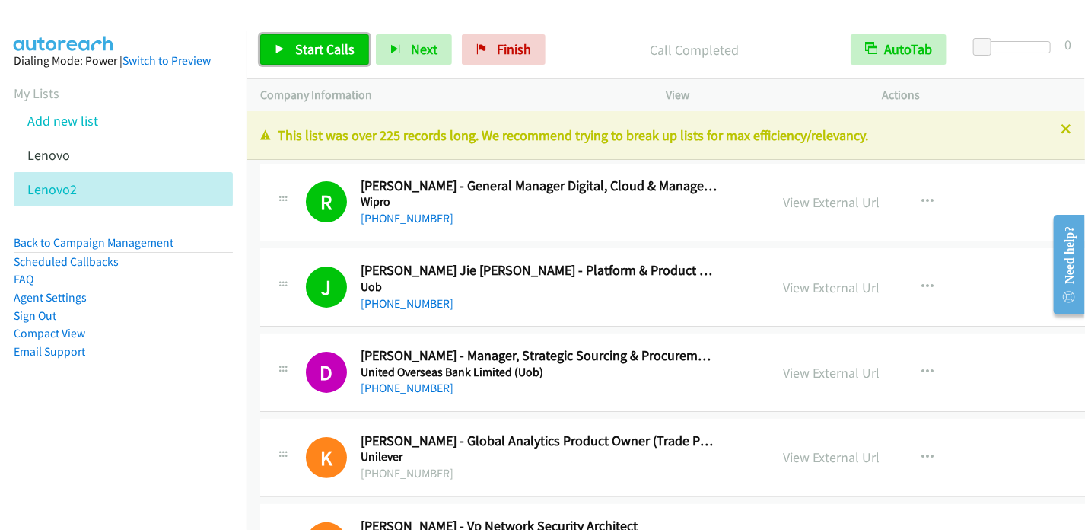
click at [289, 41] on link "Start Calls" at bounding box center [314, 49] width 109 height 30
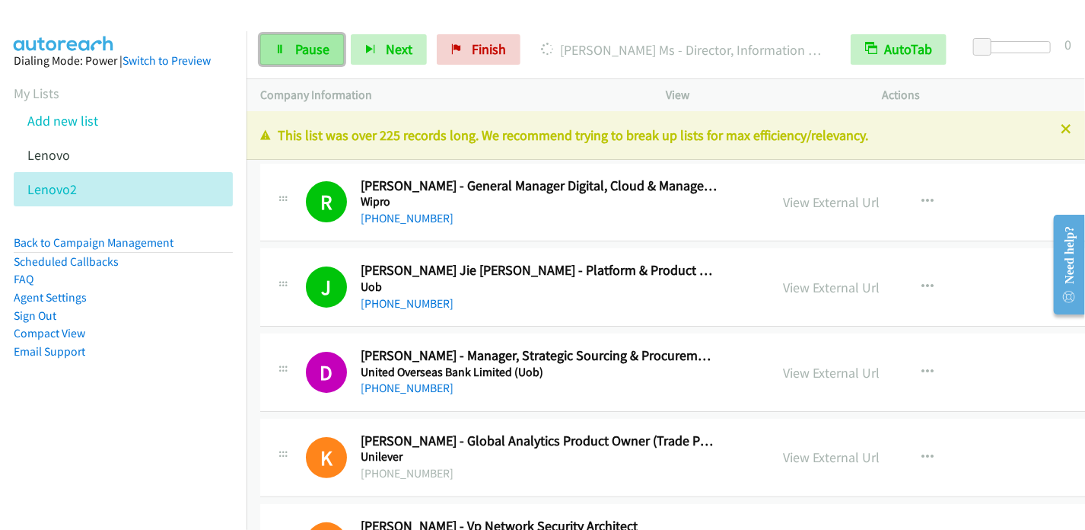
click at [304, 52] on span "Pause" at bounding box center [312, 49] width 34 height 18
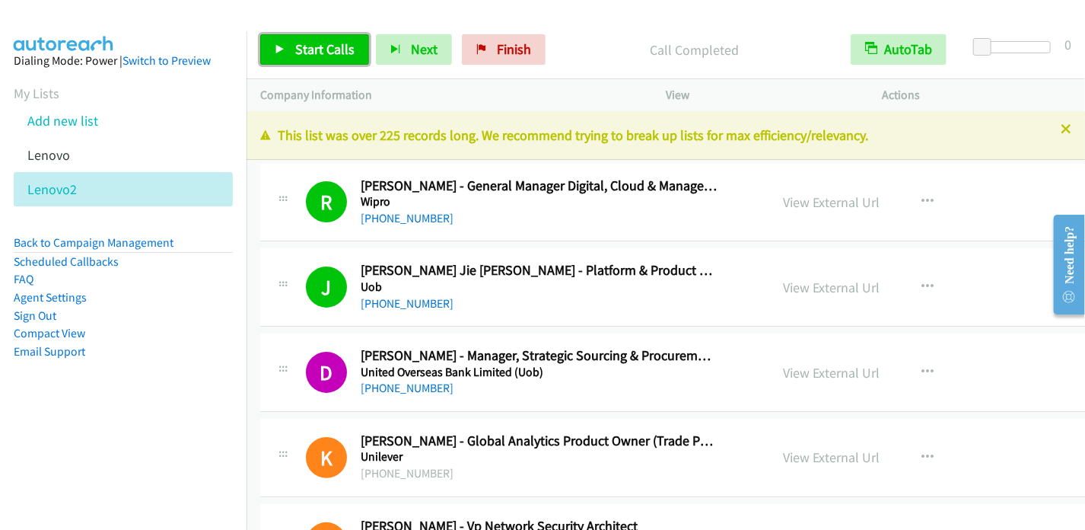
click at [305, 54] on span "Start Calls" at bounding box center [324, 49] width 59 height 18
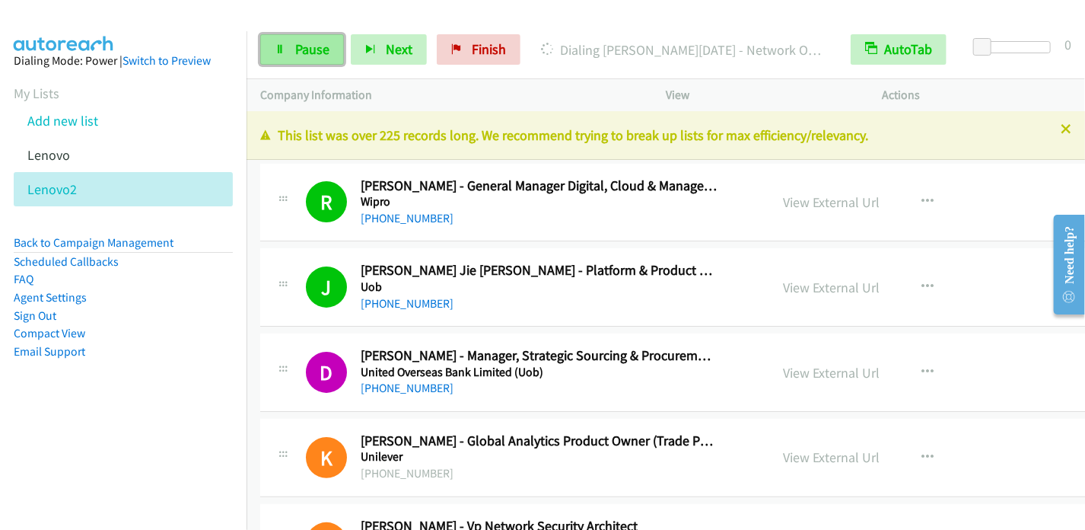
click at [279, 49] on icon at bounding box center [280, 50] width 11 height 11
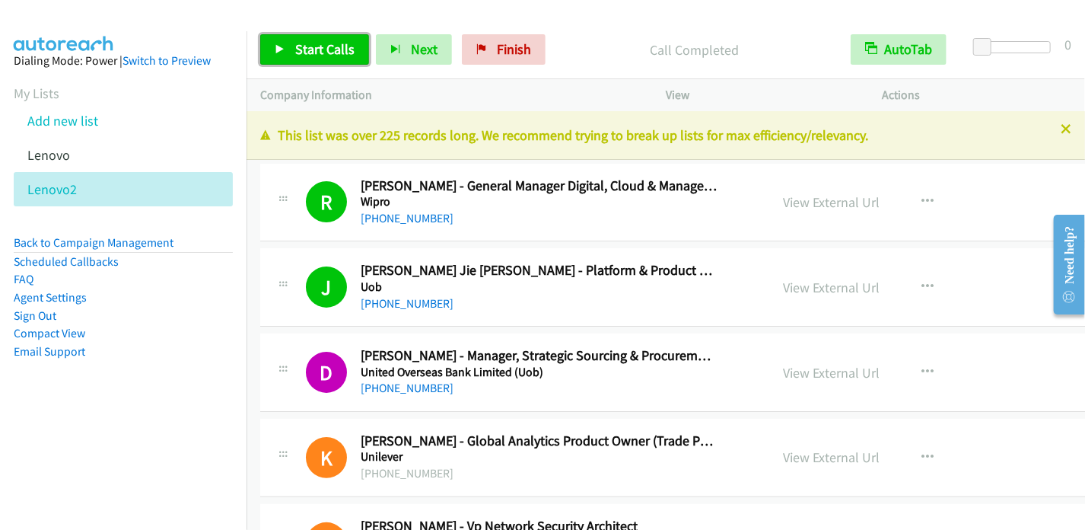
click at [289, 42] on link "Start Calls" at bounding box center [314, 49] width 109 height 30
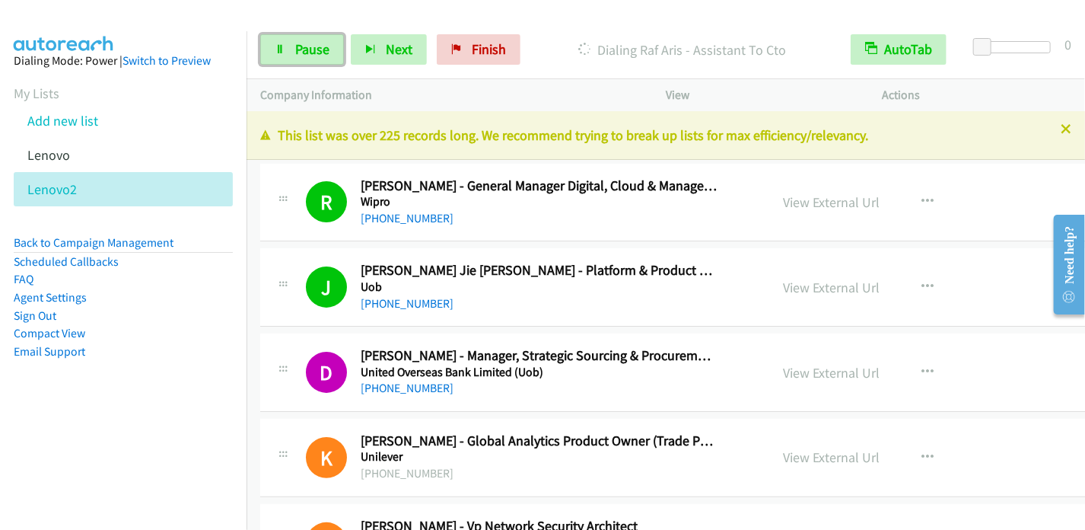
drag, startPoint x: 303, startPoint y: 46, endPoint x: 317, endPoint y: 8, distance: 40.0
click at [303, 46] on span "Pause" at bounding box center [312, 49] width 34 height 18
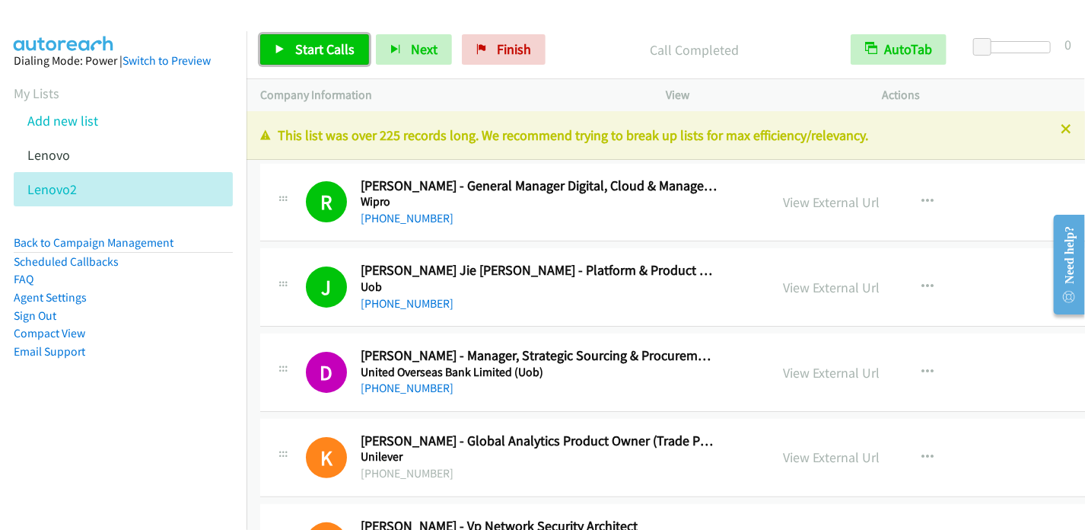
click at [298, 46] on span "Start Calls" at bounding box center [324, 49] width 59 height 18
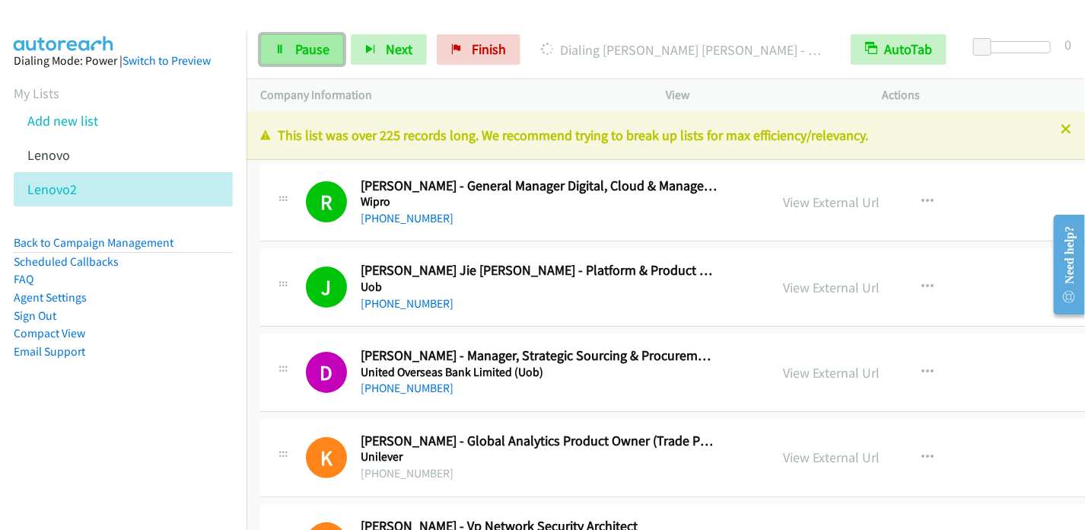
drag, startPoint x: 301, startPoint y: 51, endPoint x: 321, endPoint y: 37, distance: 24.7
click at [301, 52] on span "Pause" at bounding box center [312, 49] width 34 height 18
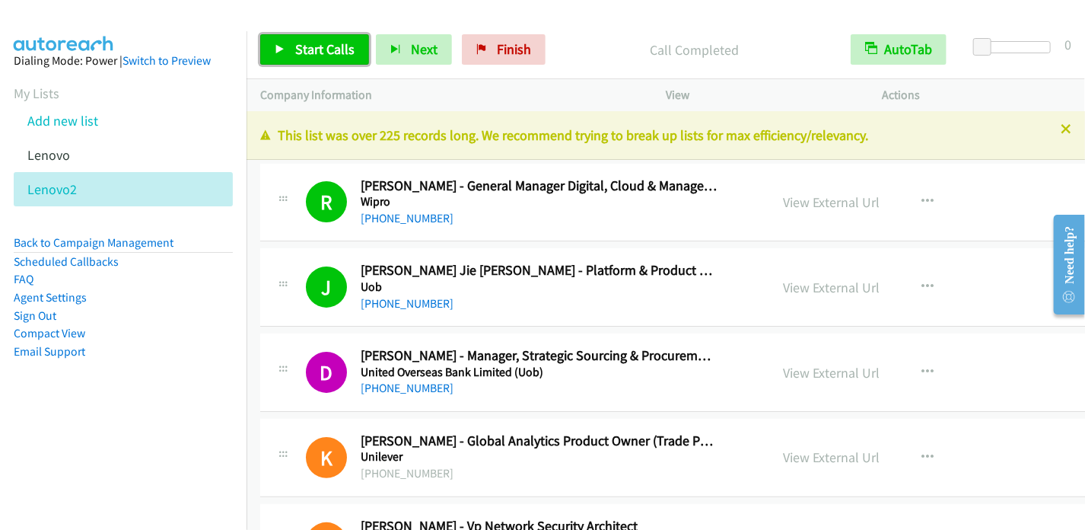
click at [323, 56] on span "Start Calls" at bounding box center [324, 49] width 59 height 18
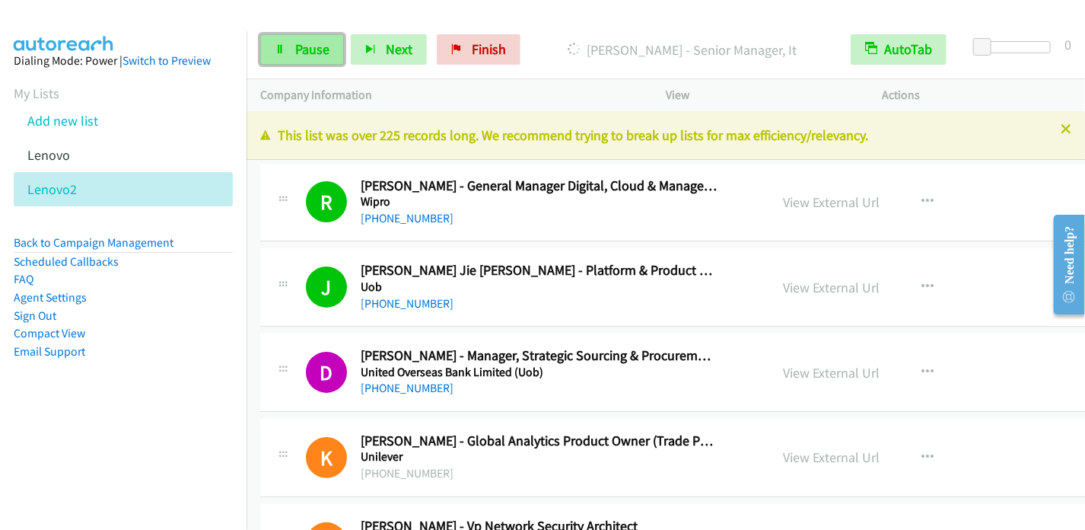
click at [292, 43] on link "Pause" at bounding box center [302, 49] width 84 height 30
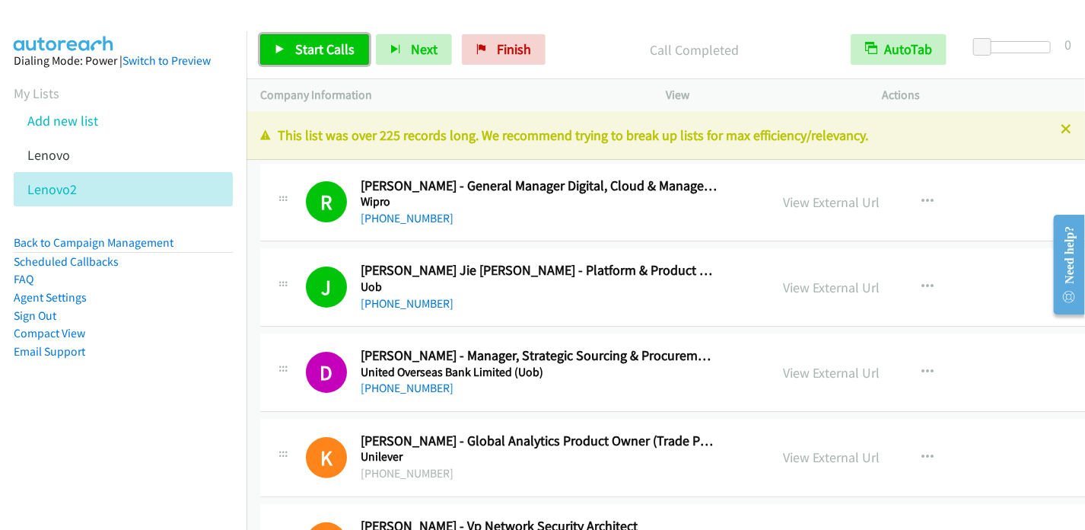
click at [295, 46] on span "Start Calls" at bounding box center [324, 49] width 59 height 18
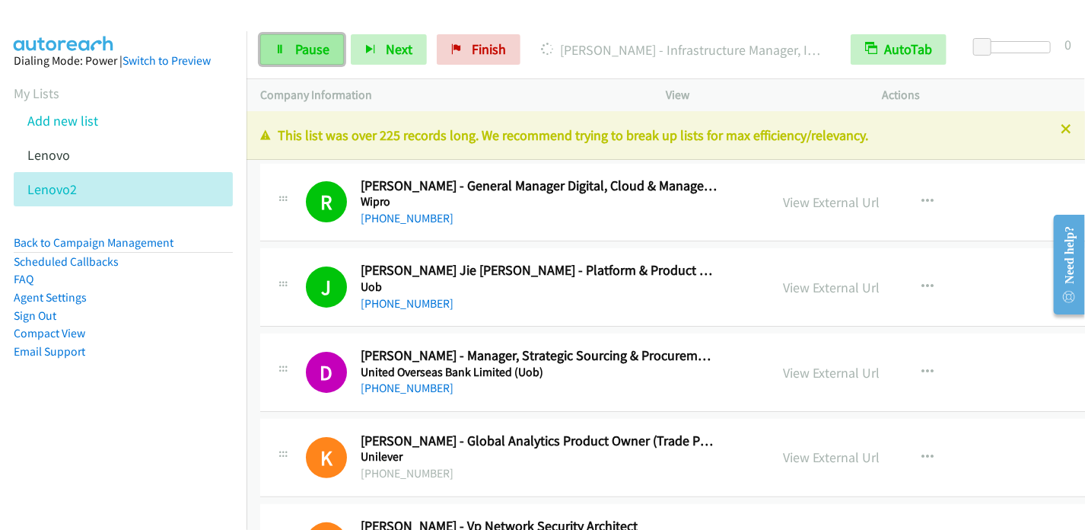
click at [288, 46] on link "Pause" at bounding box center [302, 49] width 84 height 30
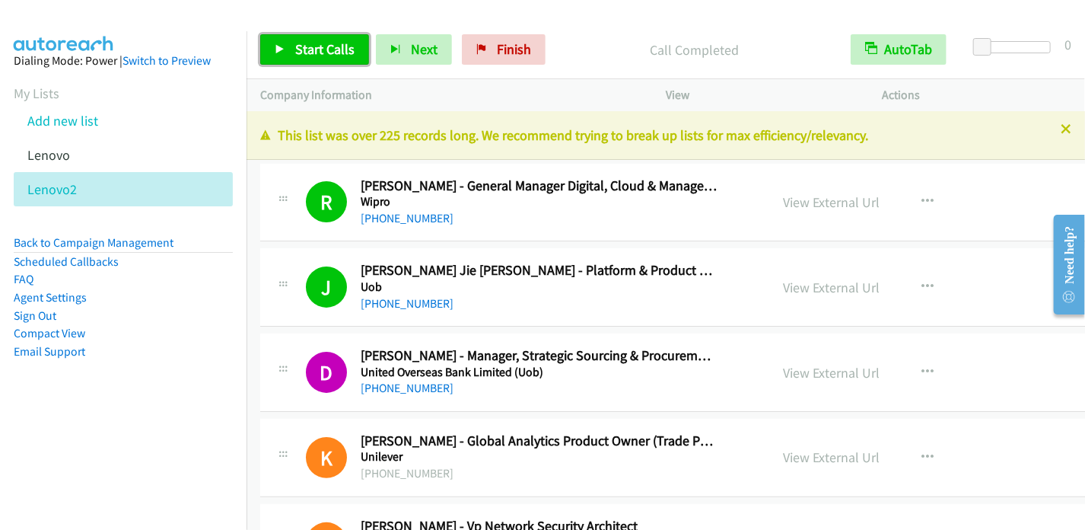
click at [295, 53] on span "Start Calls" at bounding box center [324, 49] width 59 height 18
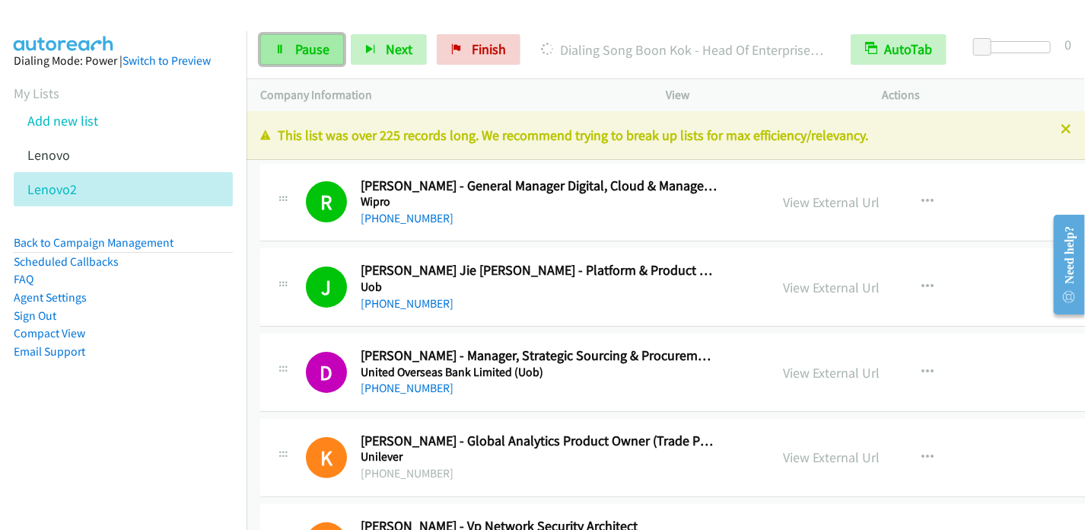
click at [295, 46] on span "Pause" at bounding box center [312, 49] width 34 height 18
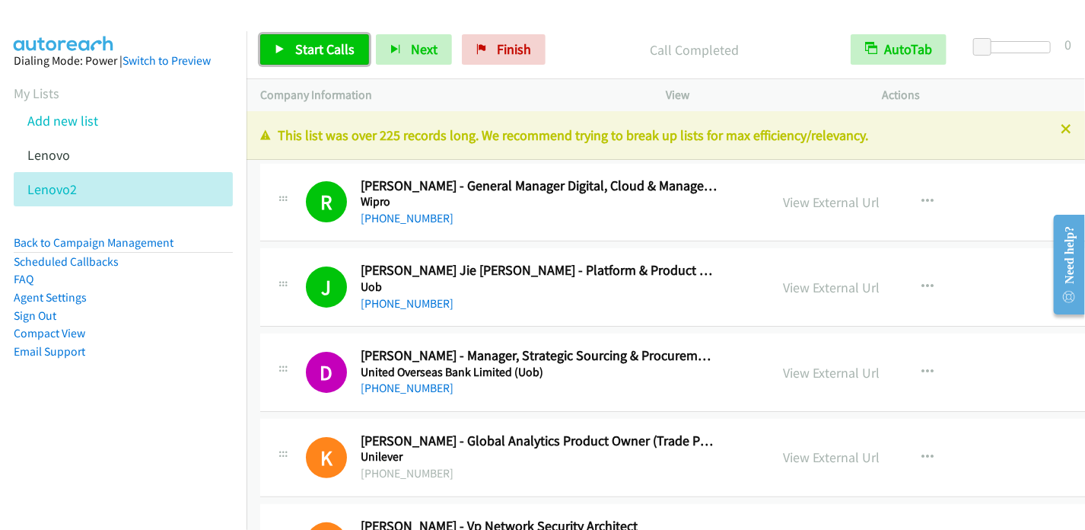
click at [298, 48] on span "Start Calls" at bounding box center [324, 49] width 59 height 18
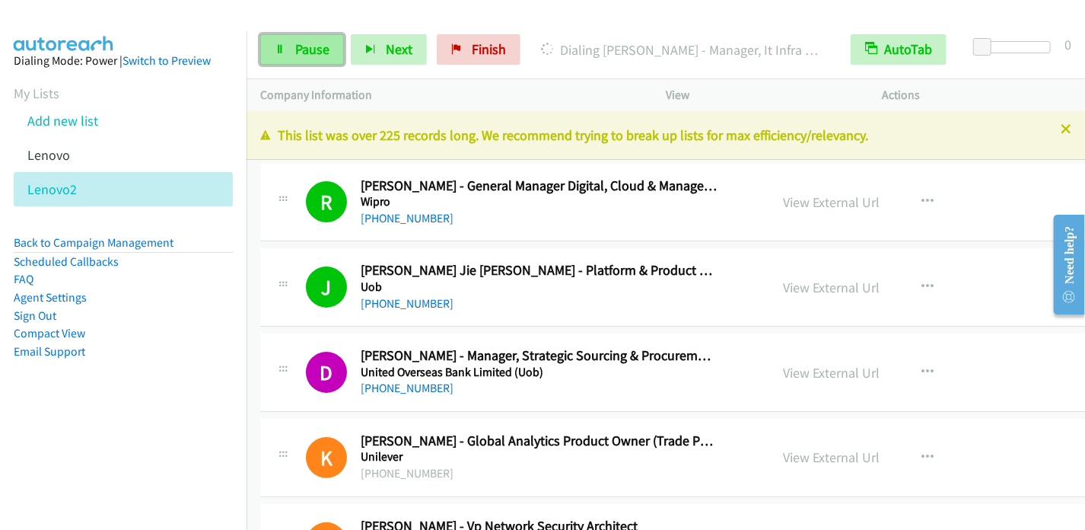
click at [307, 48] on span "Pause" at bounding box center [312, 49] width 34 height 18
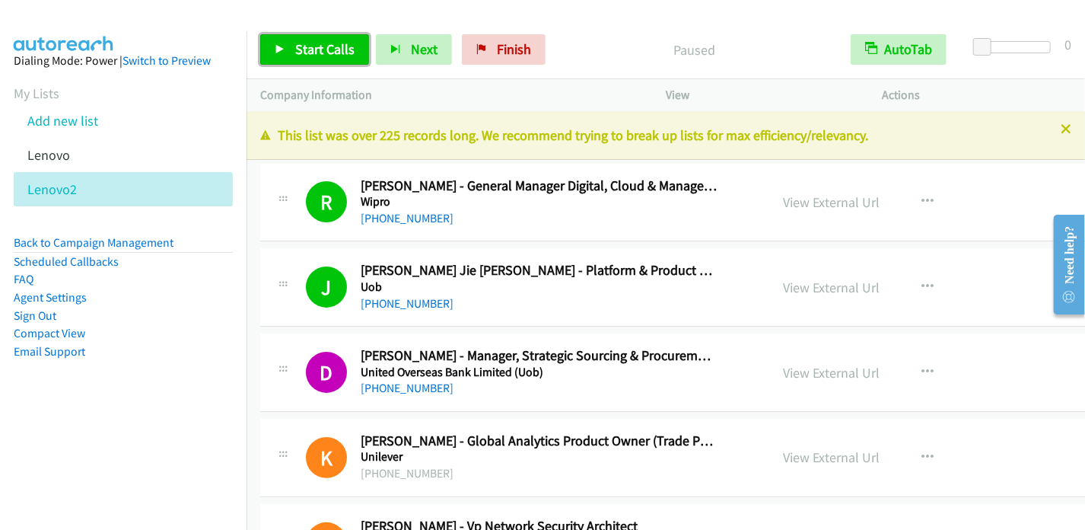
click at [295, 47] on span "Start Calls" at bounding box center [324, 49] width 59 height 18
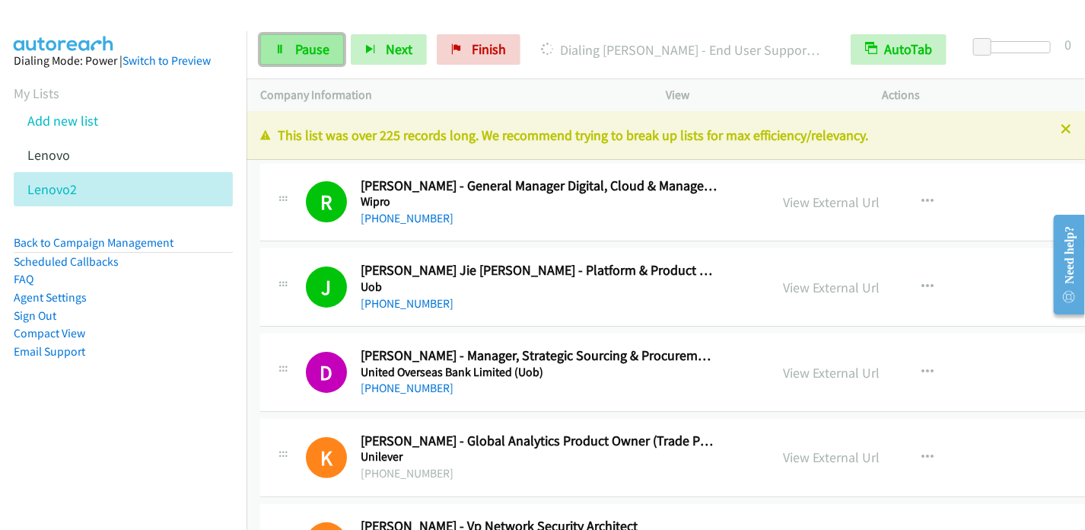
drag, startPoint x: 288, startPoint y: 51, endPoint x: 298, endPoint y: 48, distance: 9.6
click at [289, 52] on link "Pause" at bounding box center [302, 49] width 84 height 30
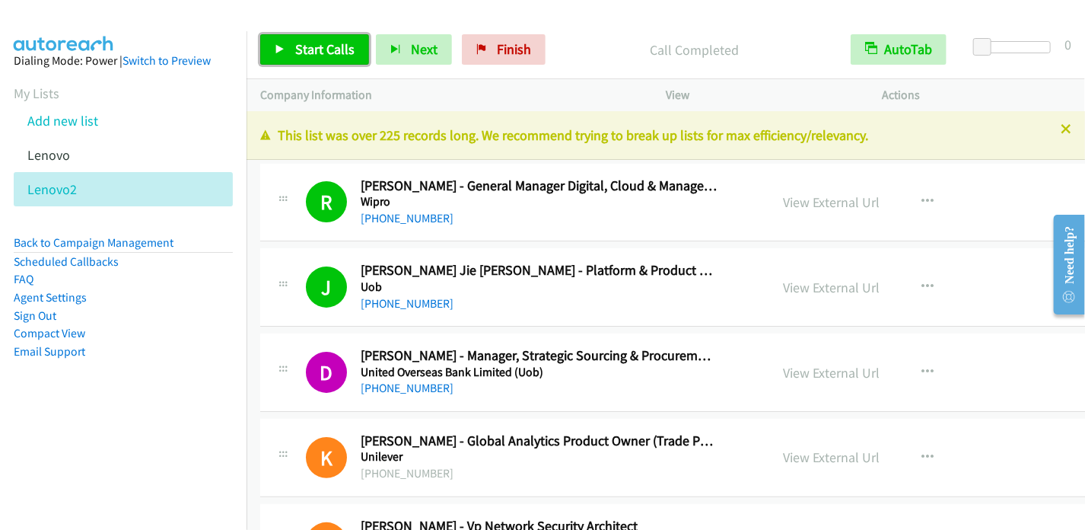
click at [278, 49] on icon at bounding box center [280, 50] width 11 height 11
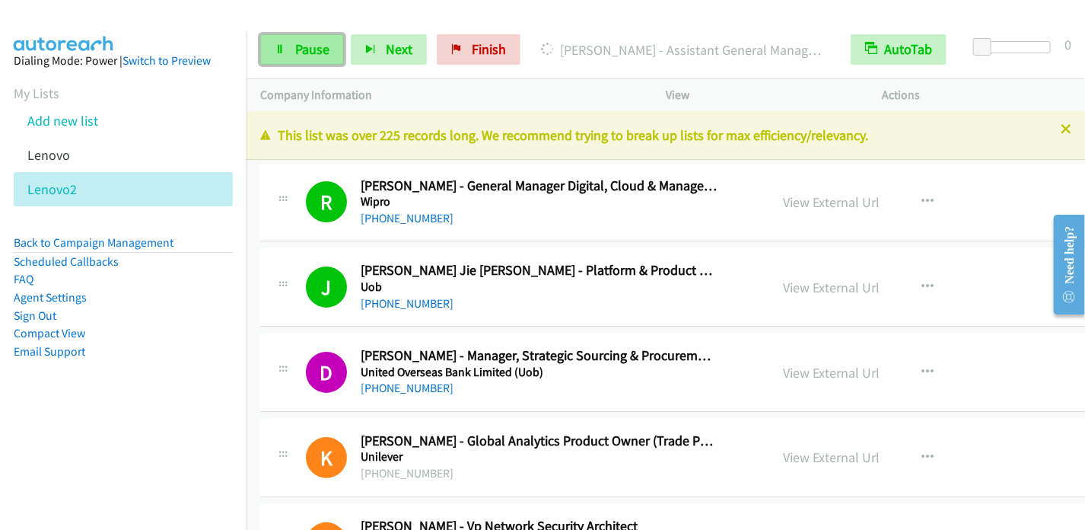
click at [298, 43] on span "Pause" at bounding box center [312, 49] width 34 height 18
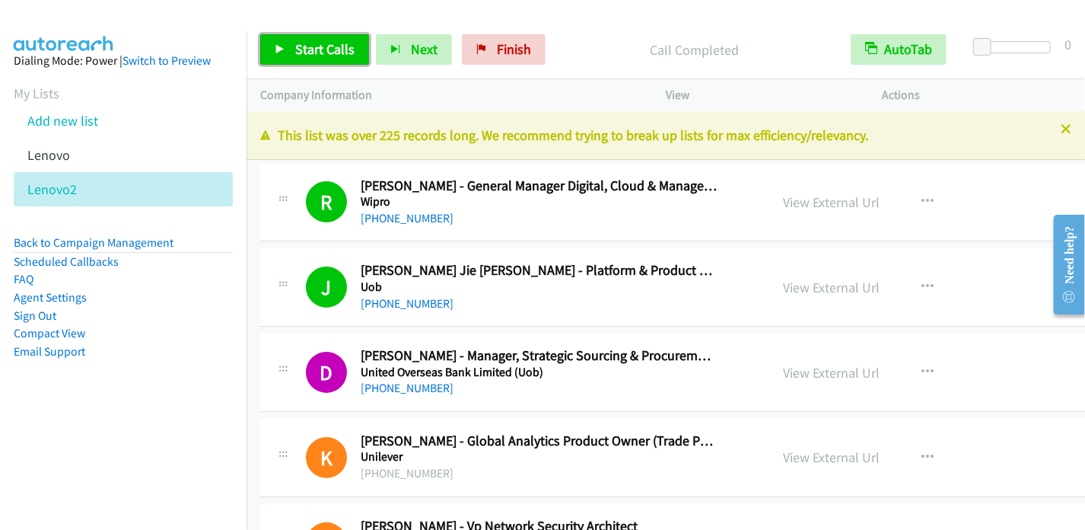
click at [301, 49] on span "Start Calls" at bounding box center [324, 49] width 59 height 18
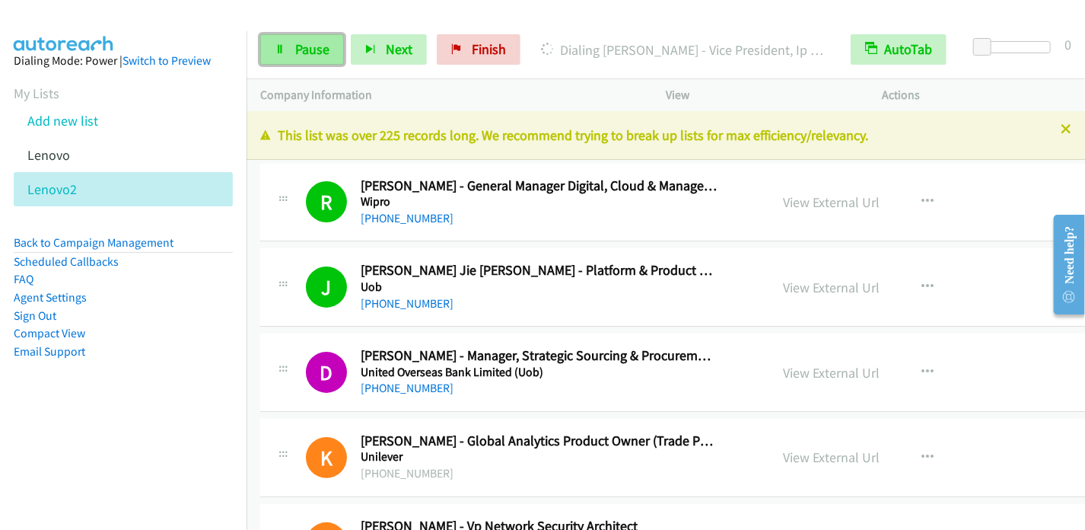
click at [300, 43] on span "Pause" at bounding box center [312, 49] width 34 height 18
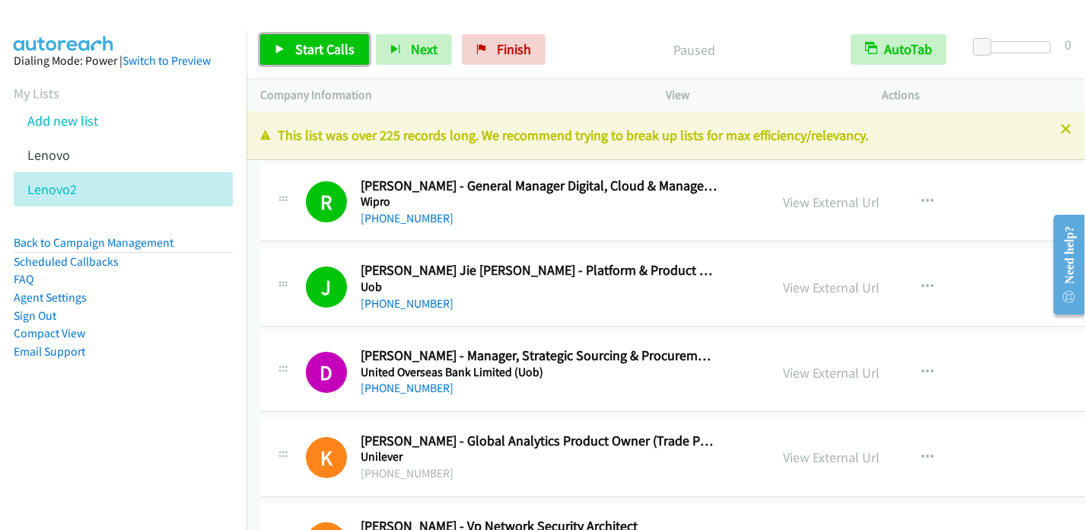
click at [279, 61] on link "Start Calls" at bounding box center [314, 49] width 109 height 30
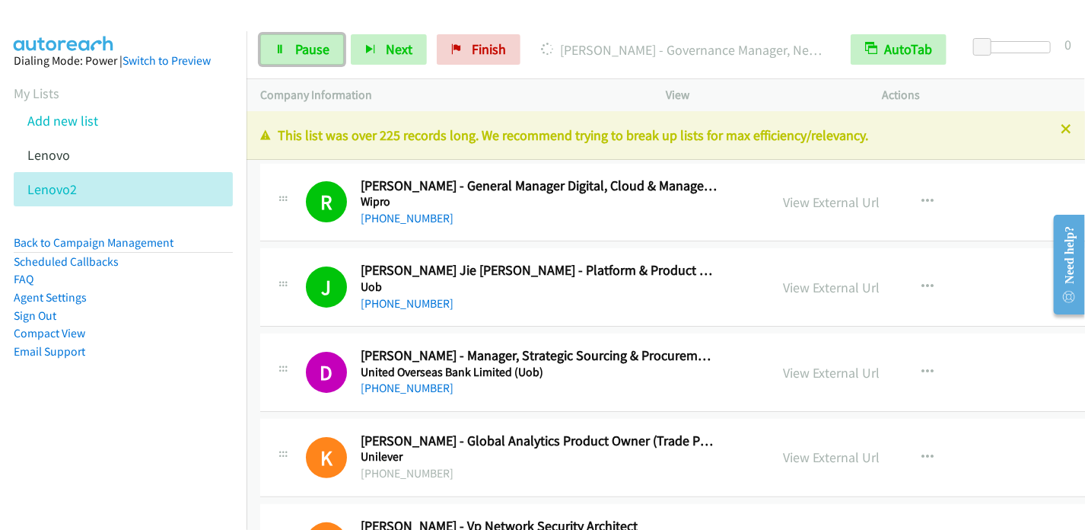
drag, startPoint x: 279, startPoint y: 43, endPoint x: 299, endPoint y: 21, distance: 30.2
click at [279, 43] on link "Pause" at bounding box center [302, 49] width 84 height 30
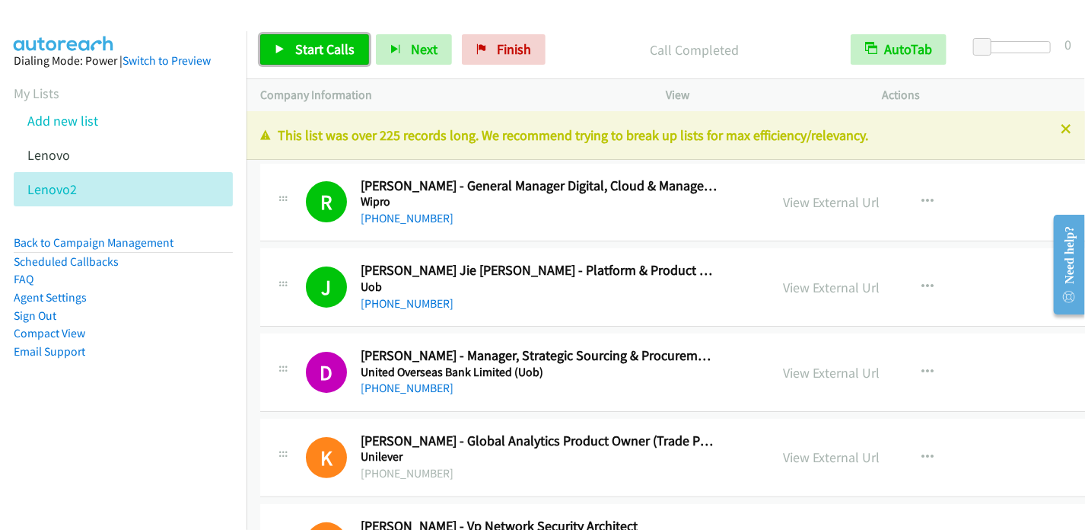
click at [315, 48] on span "Start Calls" at bounding box center [324, 49] width 59 height 18
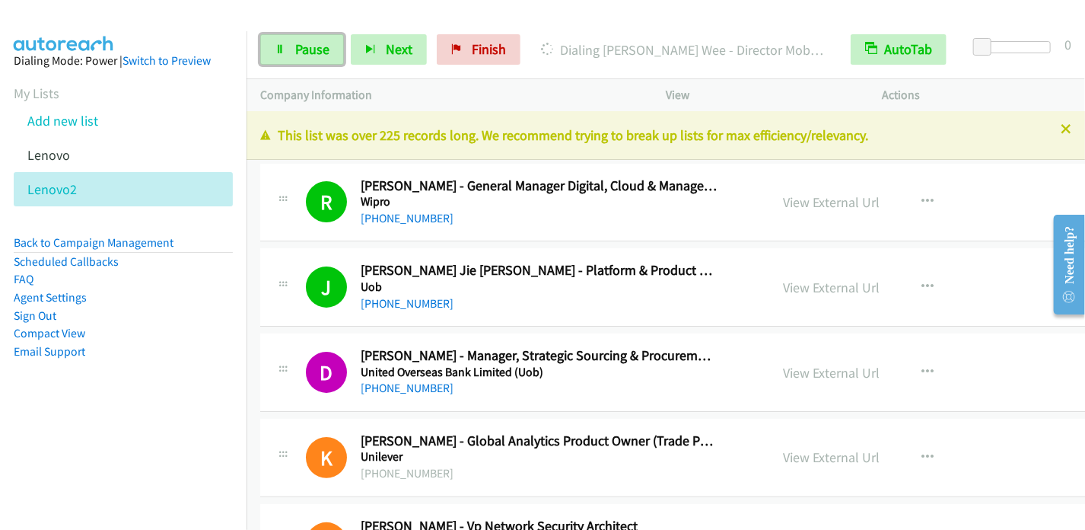
drag, startPoint x: 271, startPoint y: 46, endPoint x: 296, endPoint y: 24, distance: 33.9
click at [271, 46] on link "Pause" at bounding box center [302, 49] width 84 height 30
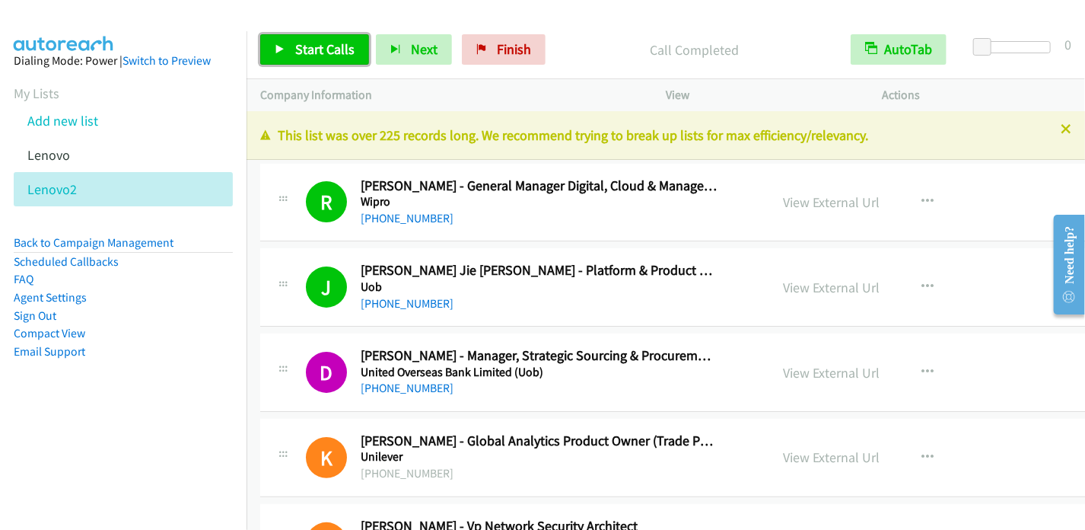
click at [282, 42] on link "Start Calls" at bounding box center [314, 49] width 109 height 30
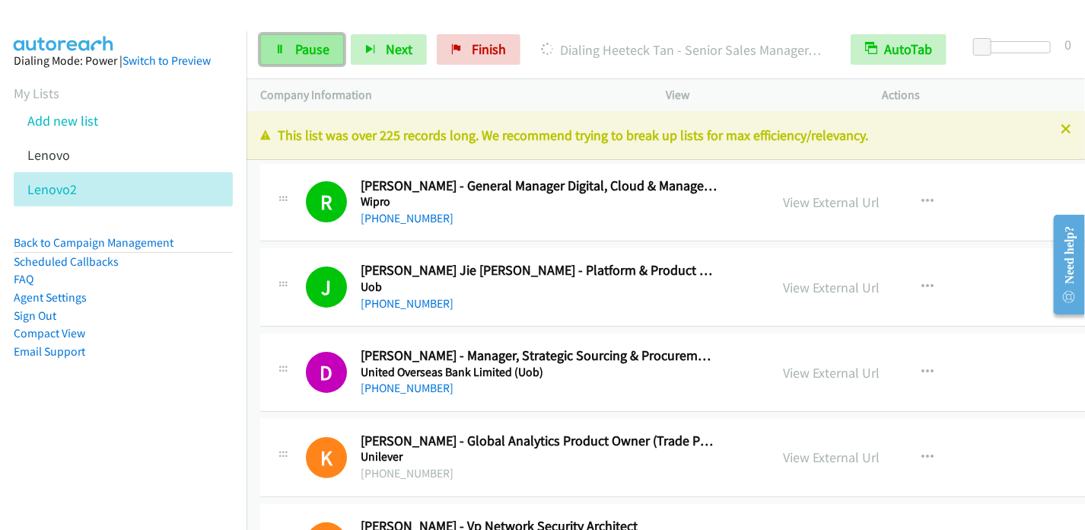
click at [295, 54] on span "Pause" at bounding box center [312, 49] width 34 height 18
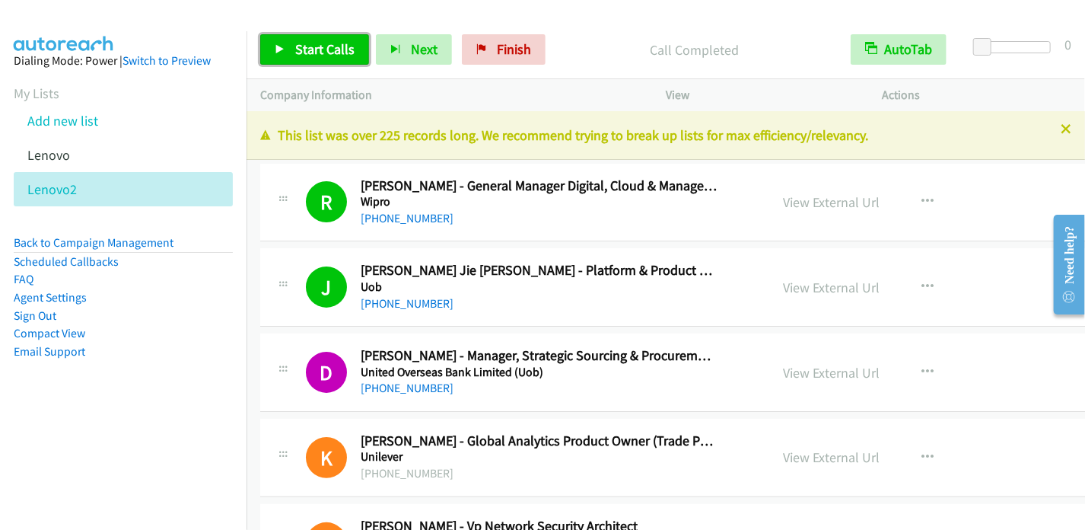
click at [297, 46] on span "Start Calls" at bounding box center [324, 49] width 59 height 18
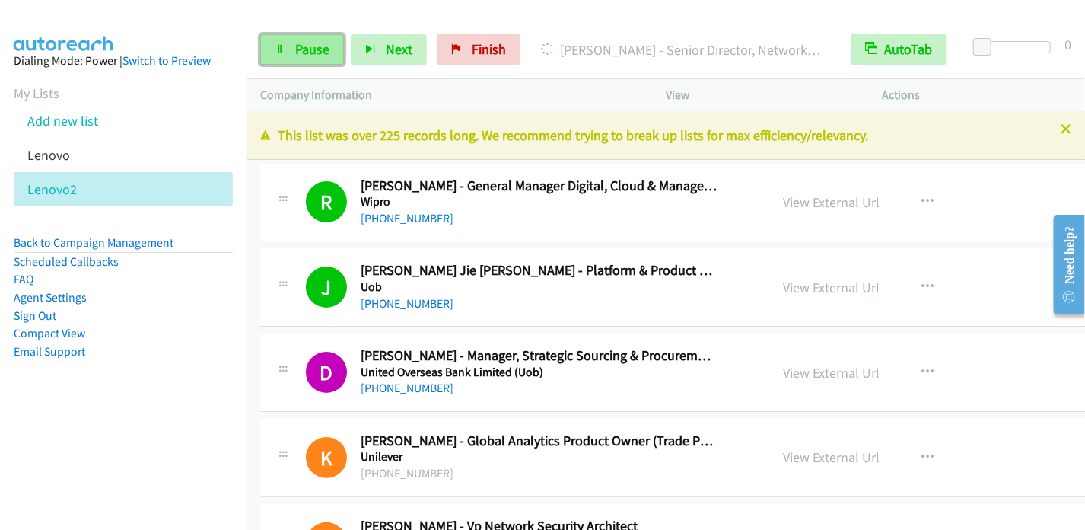
click at [311, 52] on span "Pause" at bounding box center [312, 49] width 34 height 18
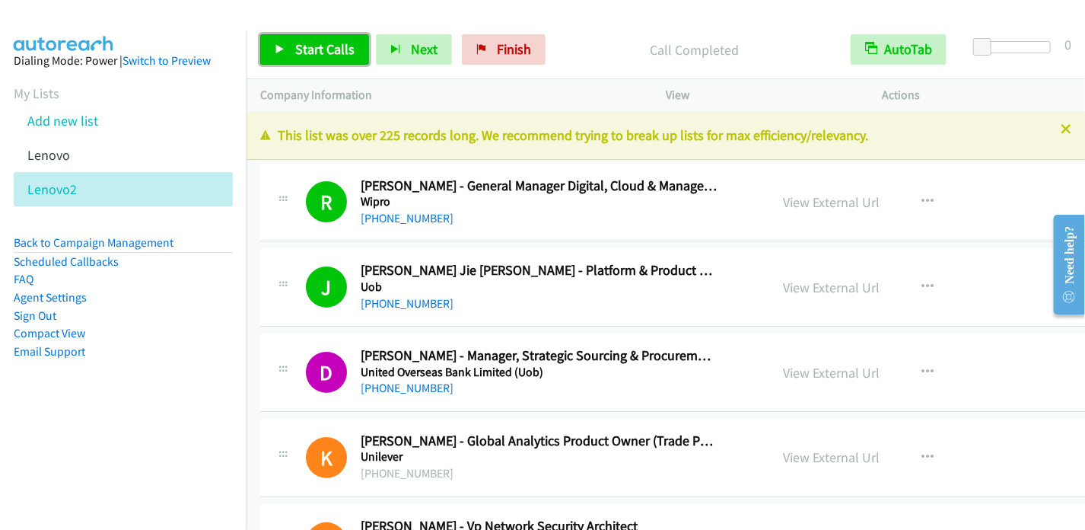
click at [315, 52] on span "Start Calls" at bounding box center [324, 49] width 59 height 18
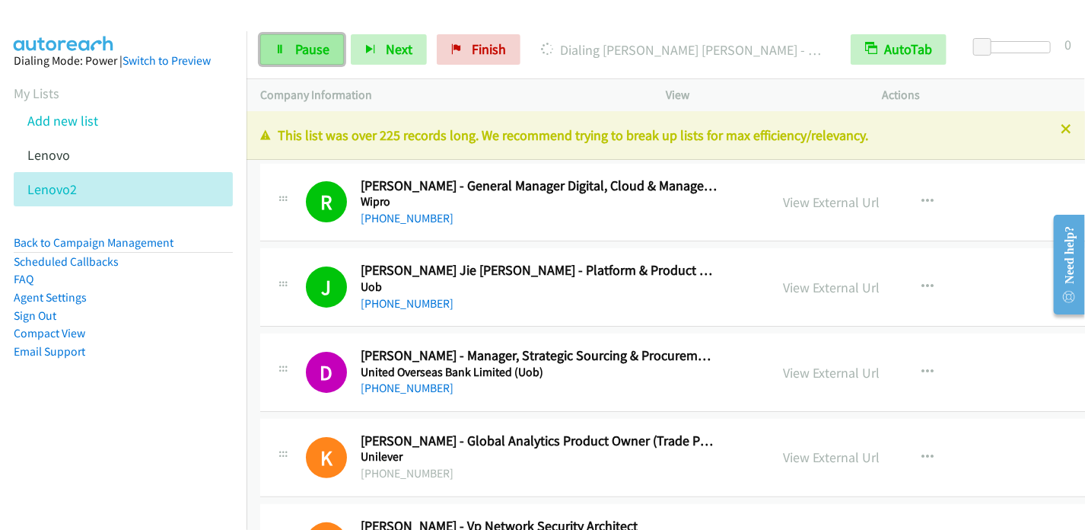
click at [298, 41] on span "Pause" at bounding box center [312, 49] width 34 height 18
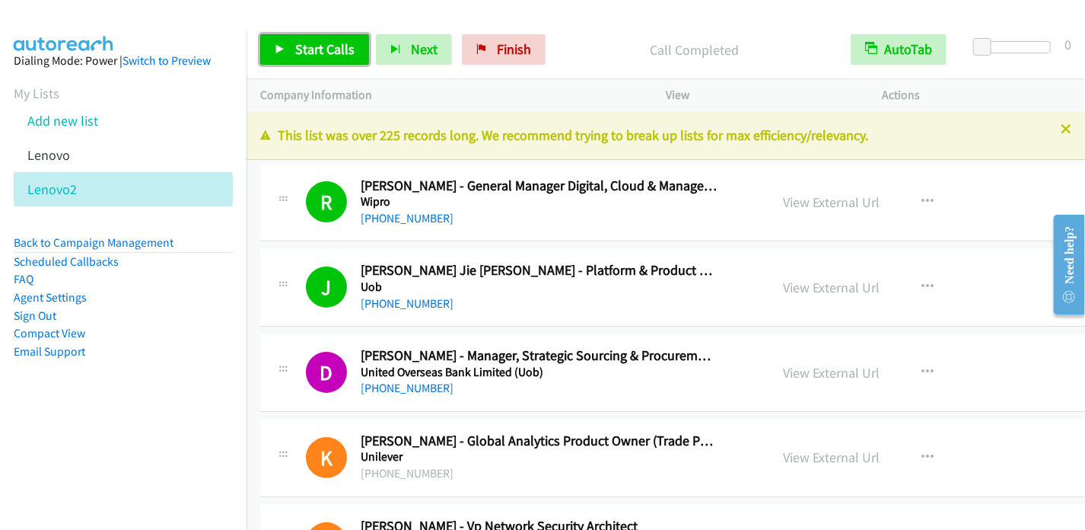
click at [311, 56] on span "Start Calls" at bounding box center [324, 49] width 59 height 18
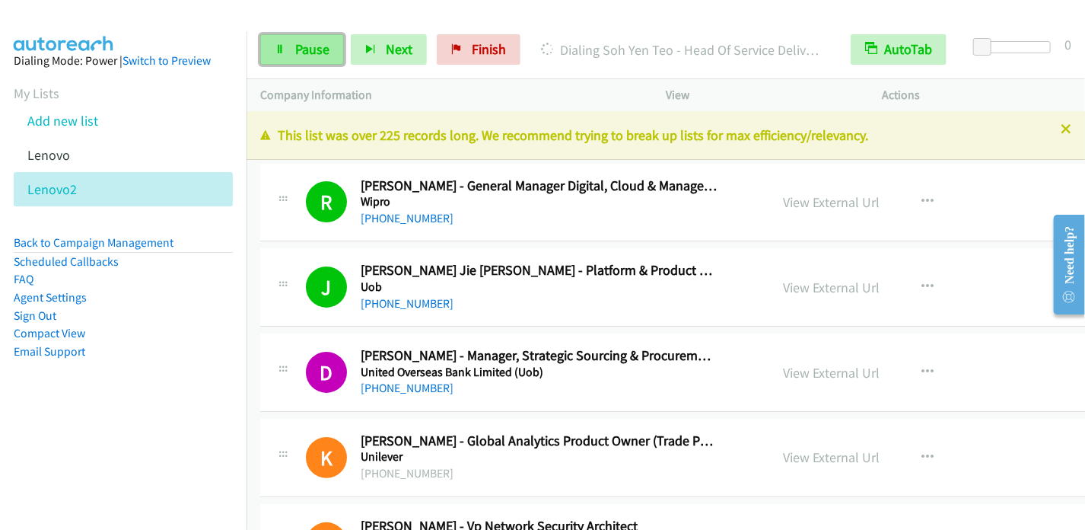
click at [298, 52] on span "Pause" at bounding box center [312, 49] width 34 height 18
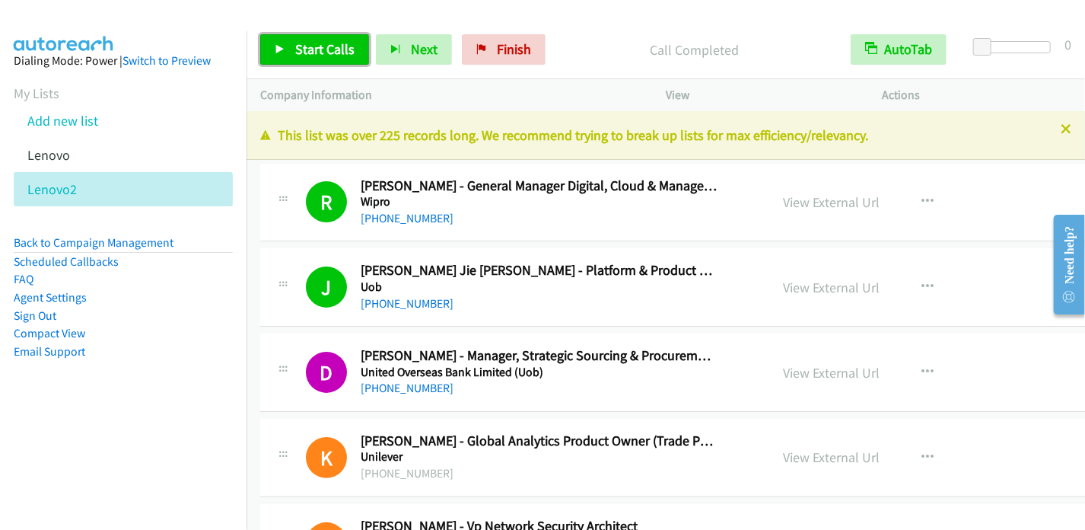
click at [290, 55] on link "Start Calls" at bounding box center [314, 49] width 109 height 30
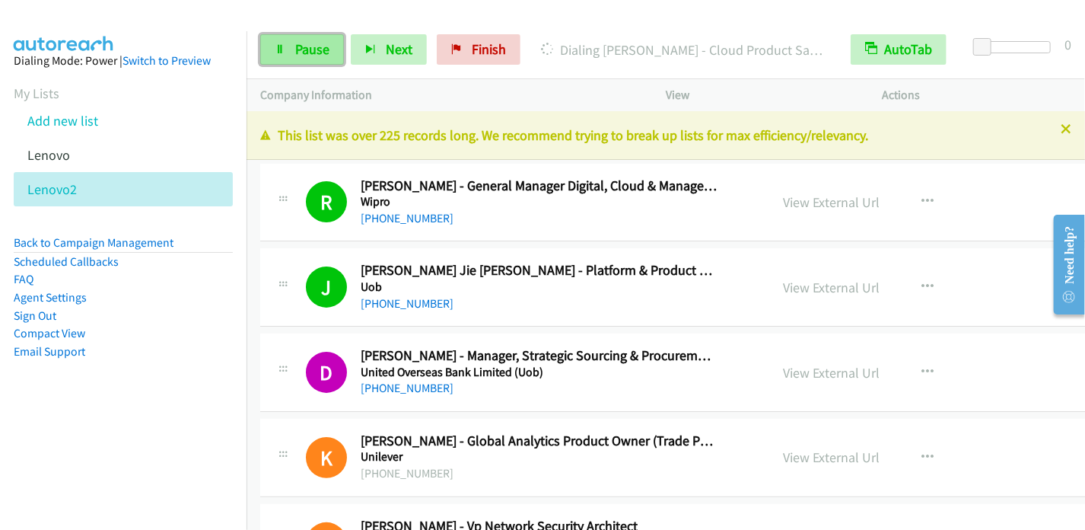
click at [282, 45] on icon at bounding box center [280, 50] width 11 height 11
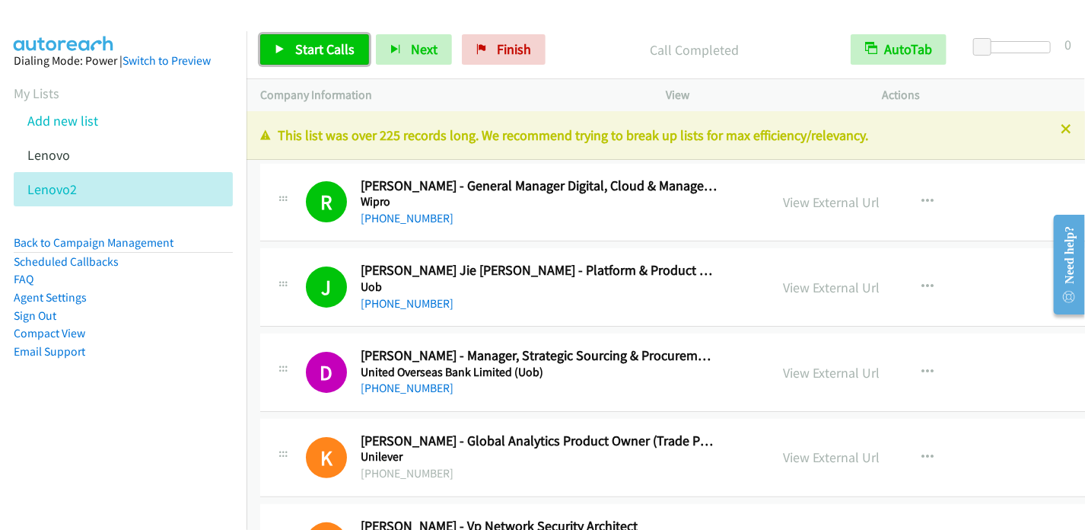
click at [292, 51] on link "Start Calls" at bounding box center [314, 49] width 109 height 30
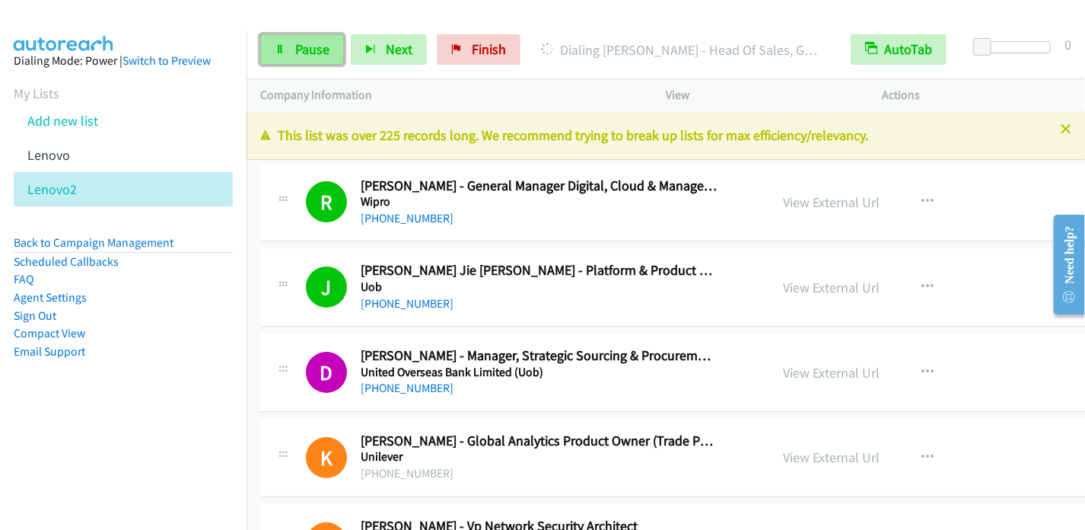
drag, startPoint x: 298, startPoint y: 46, endPoint x: 312, endPoint y: 33, distance: 19.4
click at [298, 46] on span "Pause" at bounding box center [312, 49] width 34 height 18
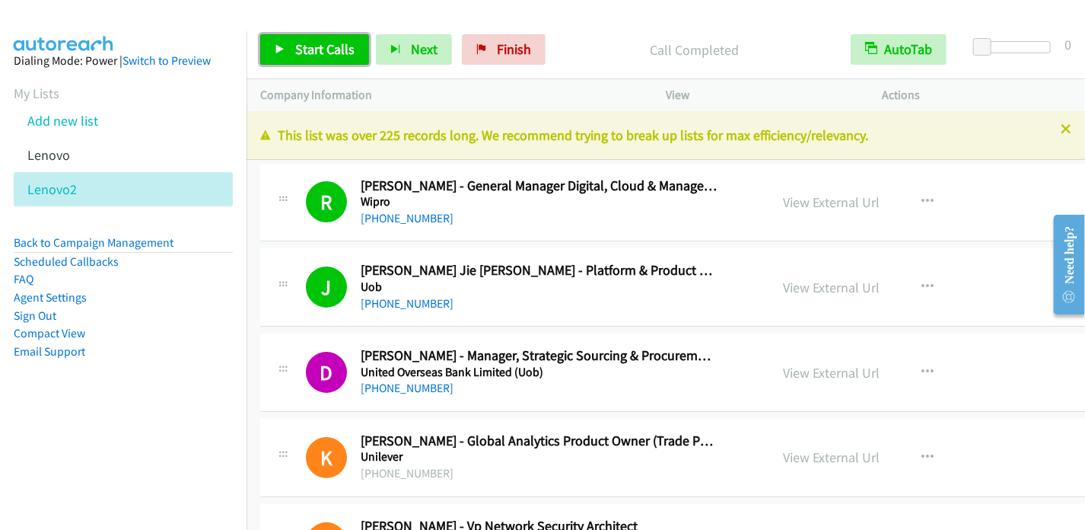
click at [283, 54] on icon at bounding box center [280, 50] width 11 height 11
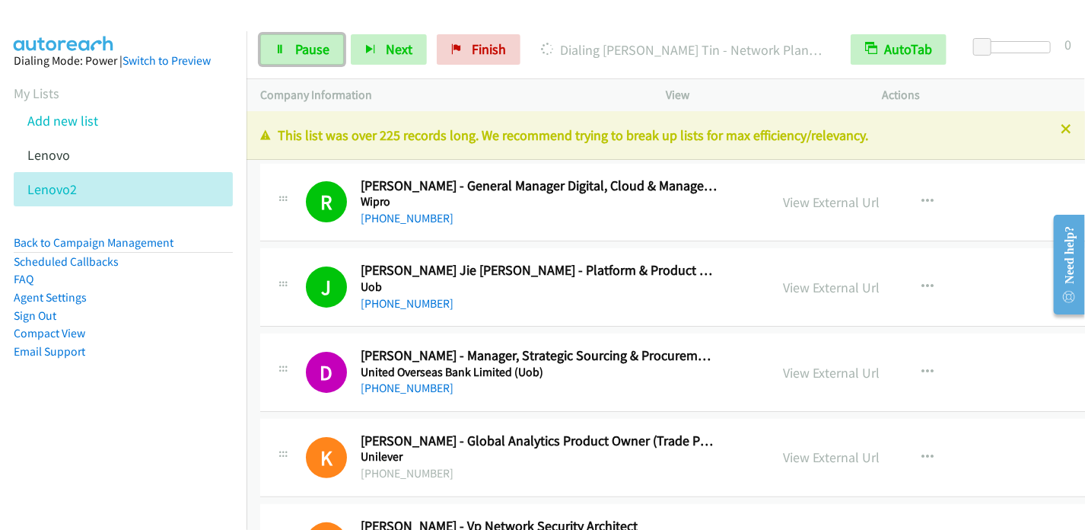
drag, startPoint x: 299, startPoint y: 40, endPoint x: 313, endPoint y: 17, distance: 27.3
click at [300, 40] on span "Pause" at bounding box center [312, 49] width 34 height 18
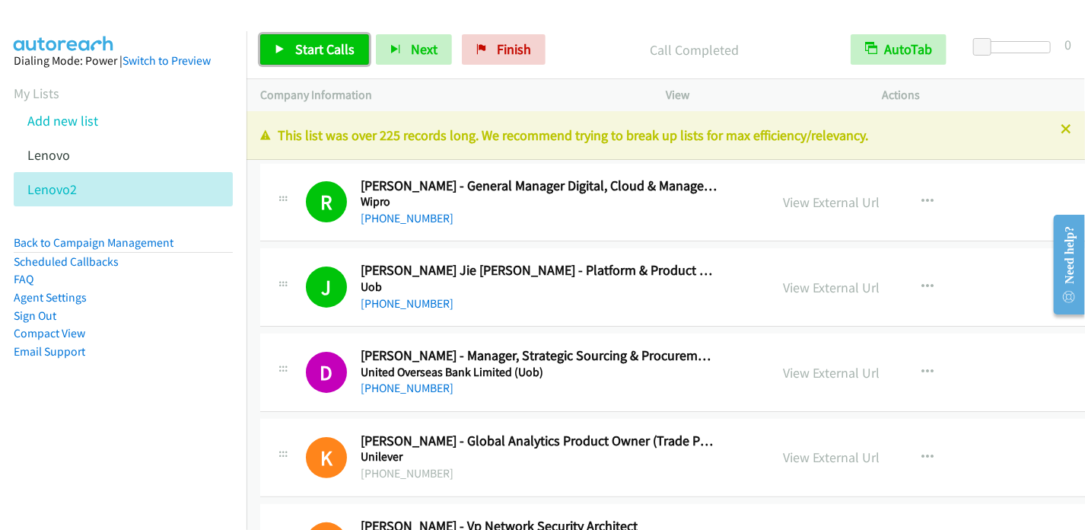
click at [303, 50] on span "Start Calls" at bounding box center [324, 49] width 59 height 18
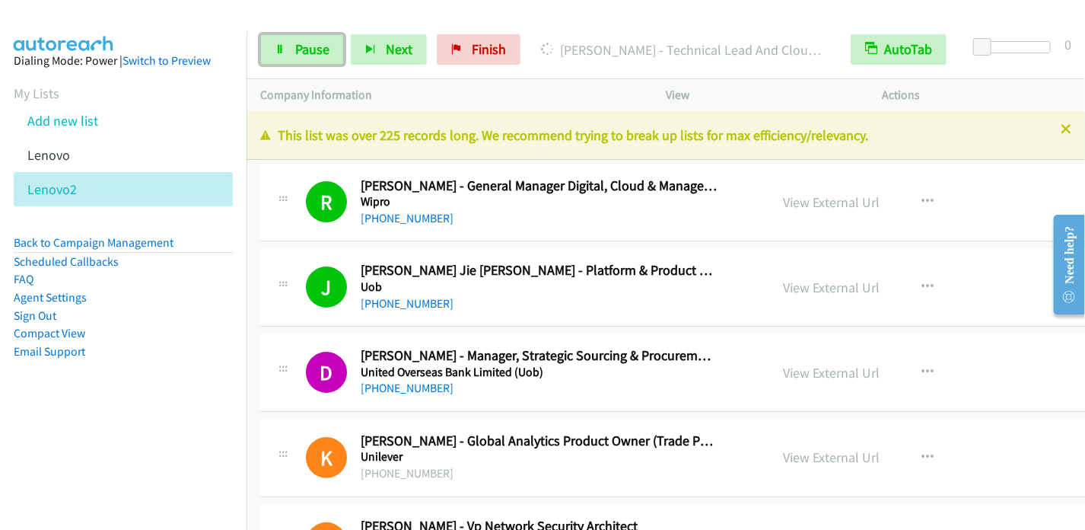
drag, startPoint x: 298, startPoint y: 42, endPoint x: 317, endPoint y: 14, distance: 34.0
click at [298, 42] on span "Pause" at bounding box center [312, 49] width 34 height 18
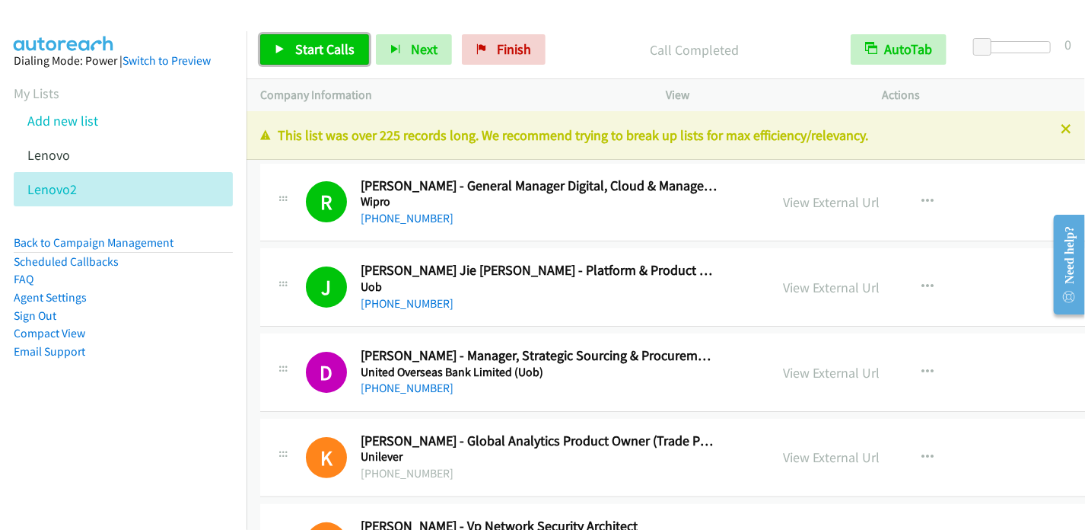
click at [311, 52] on span "Start Calls" at bounding box center [324, 49] width 59 height 18
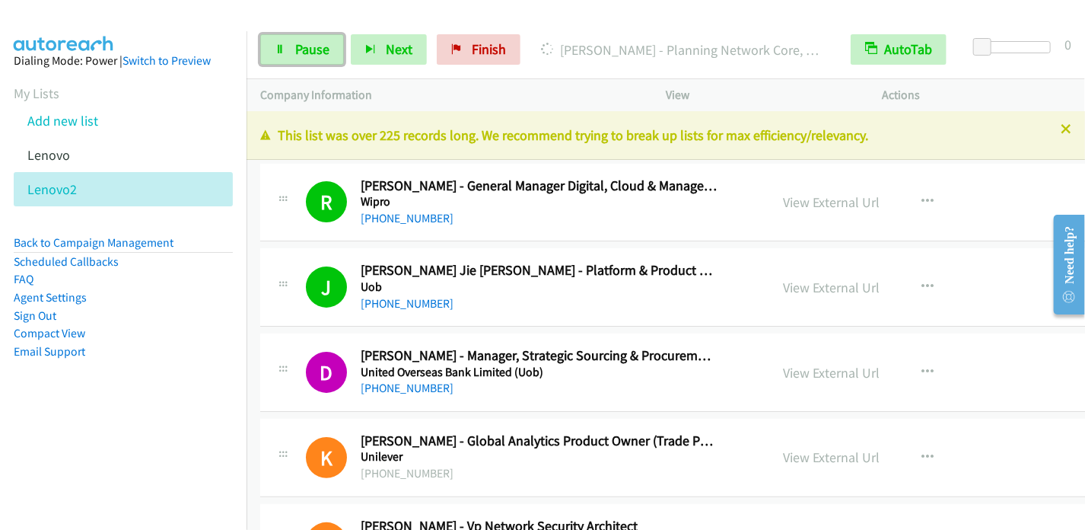
drag, startPoint x: 310, startPoint y: 49, endPoint x: 330, endPoint y: 5, distance: 48.4
click at [310, 48] on span "Pause" at bounding box center [312, 49] width 34 height 18
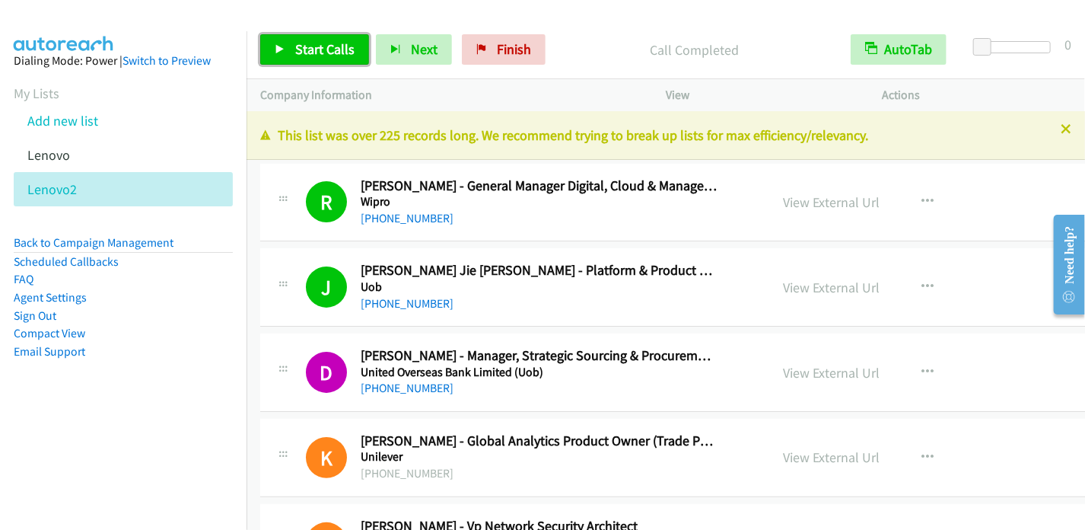
click at [292, 59] on link "Start Calls" at bounding box center [314, 49] width 109 height 30
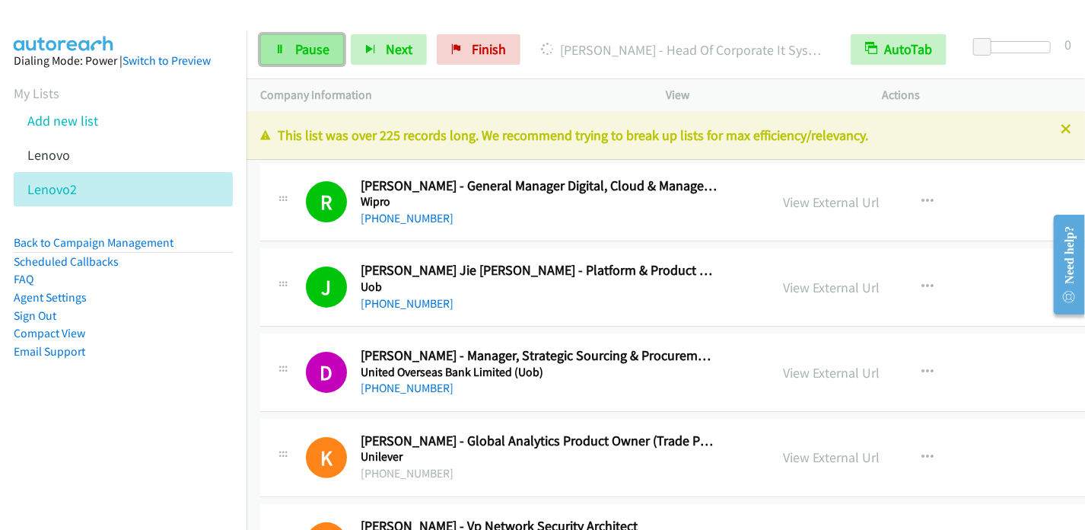
click at [298, 54] on span "Pause" at bounding box center [312, 49] width 34 height 18
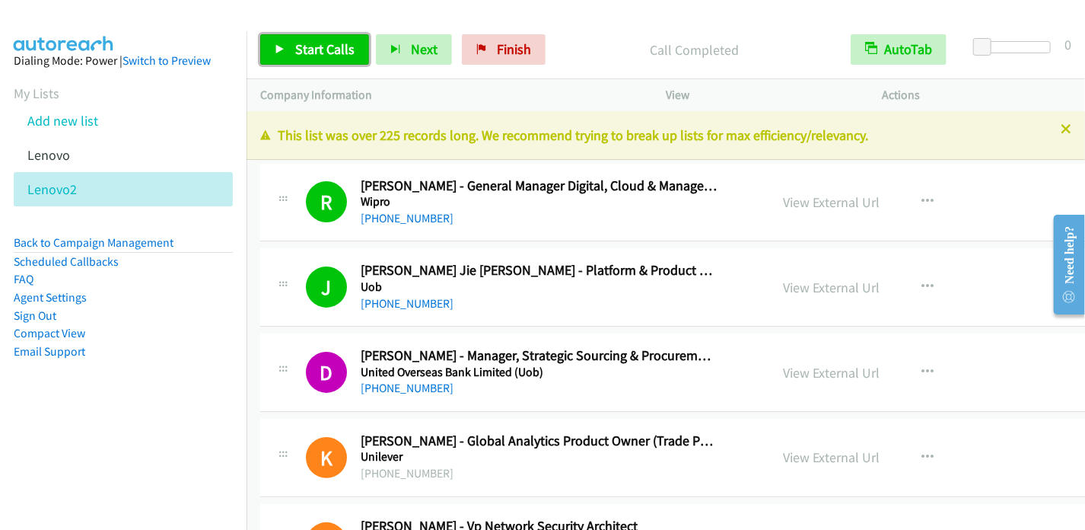
click at [306, 52] on span "Start Calls" at bounding box center [324, 49] width 59 height 18
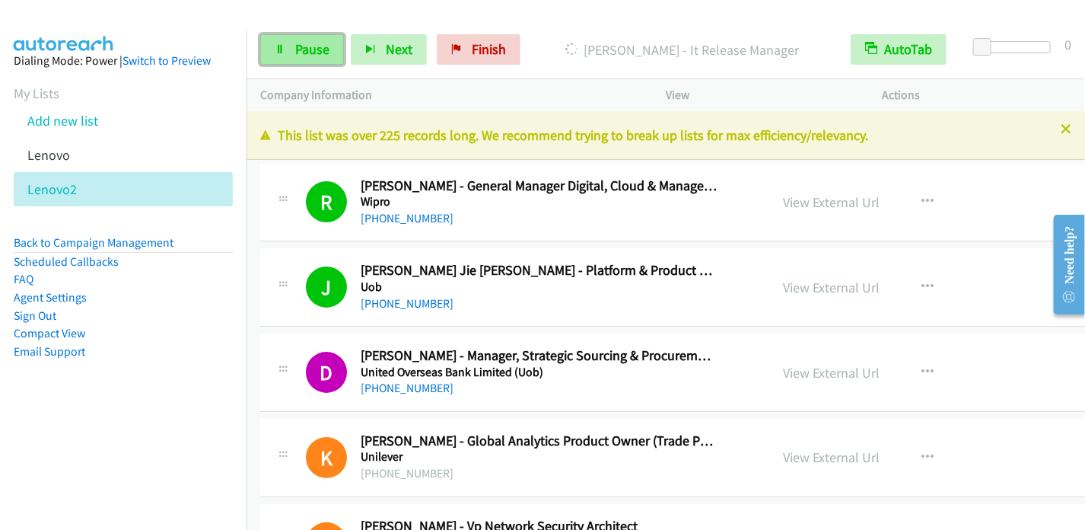
click at [300, 60] on link "Pause" at bounding box center [302, 49] width 84 height 30
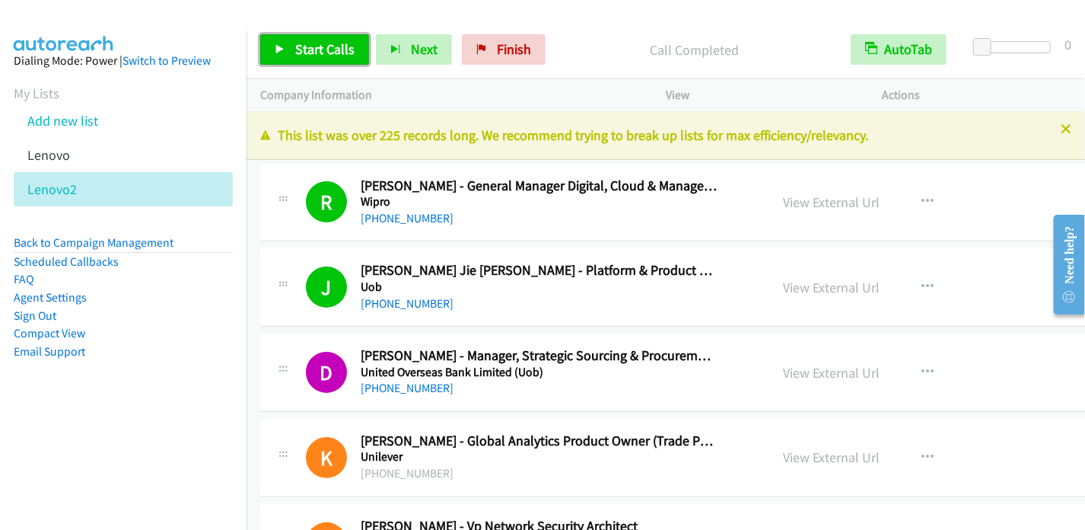
click at [283, 45] on icon at bounding box center [280, 50] width 11 height 11
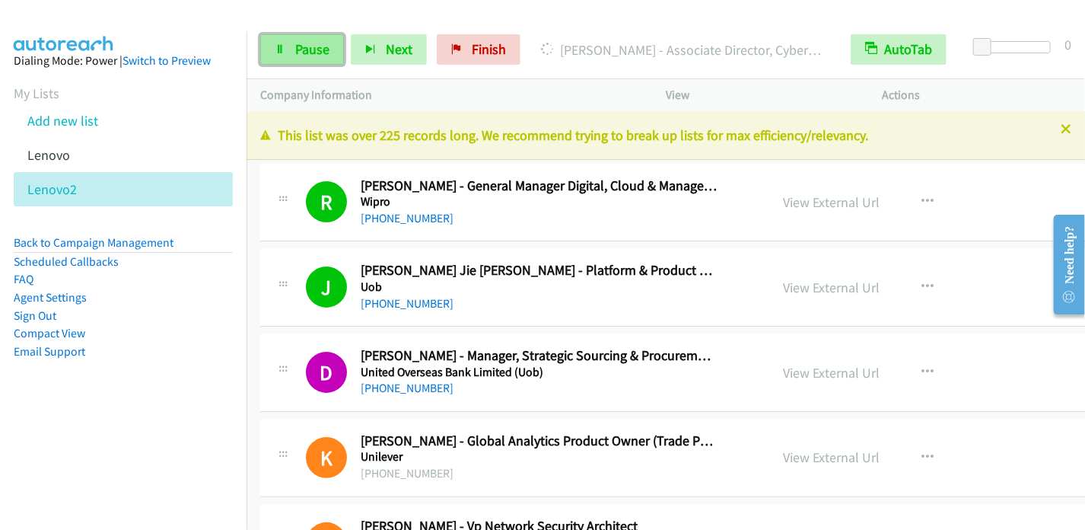
click at [311, 44] on span "Pause" at bounding box center [312, 49] width 34 height 18
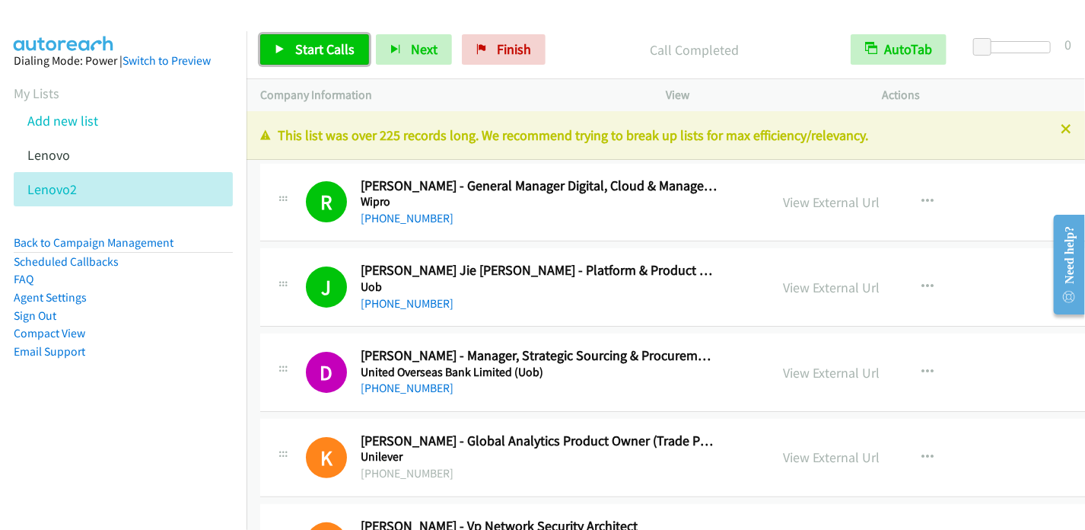
click at [327, 60] on link "Start Calls" at bounding box center [314, 49] width 109 height 30
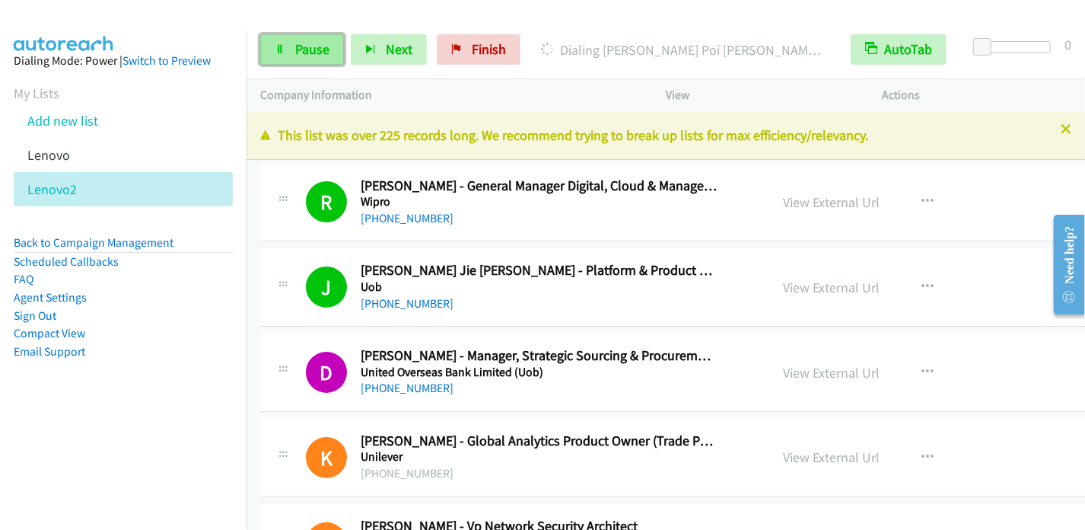
click at [317, 51] on span "Pause" at bounding box center [312, 49] width 34 height 18
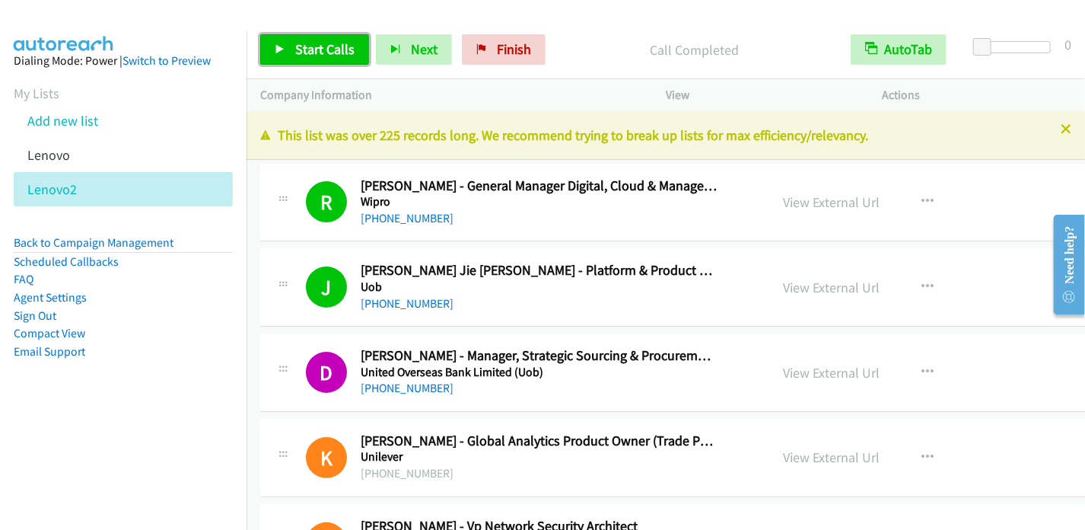
click at [292, 53] on link "Start Calls" at bounding box center [314, 49] width 109 height 30
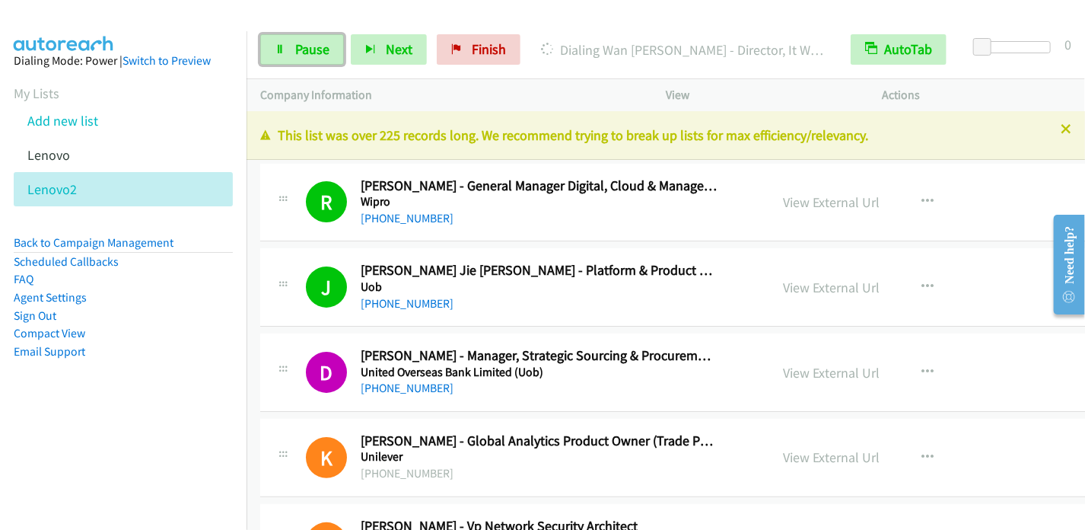
drag, startPoint x: 286, startPoint y: 43, endPoint x: 311, endPoint y: 7, distance: 43.9
click at [287, 43] on link "Pause" at bounding box center [302, 49] width 84 height 30
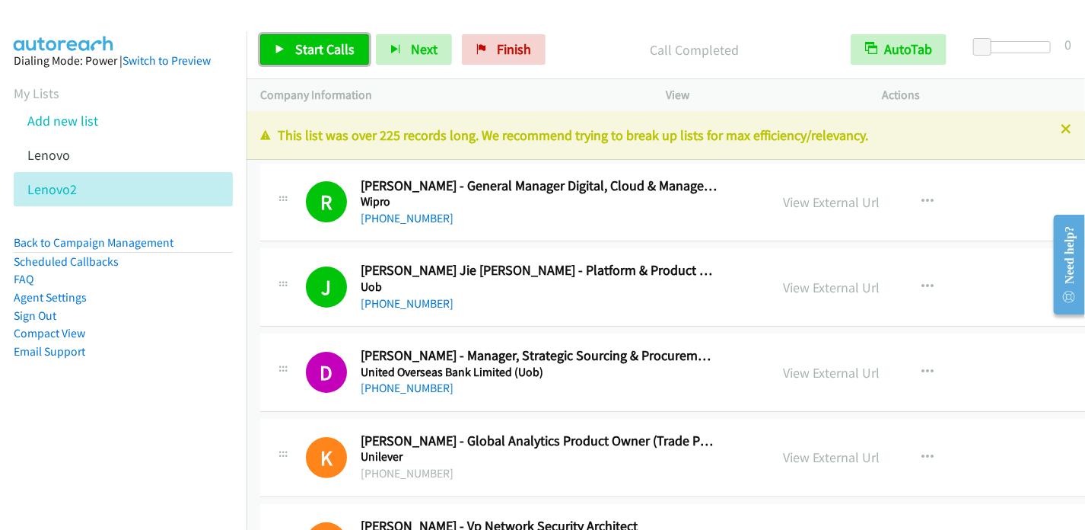
click at [298, 54] on span "Start Calls" at bounding box center [324, 49] width 59 height 18
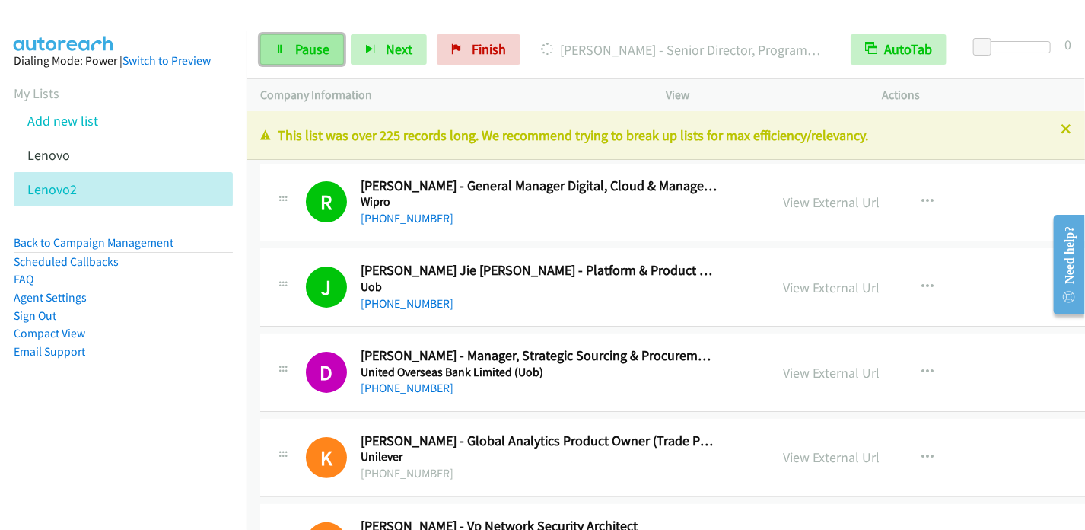
click at [295, 53] on span "Pause" at bounding box center [312, 49] width 34 height 18
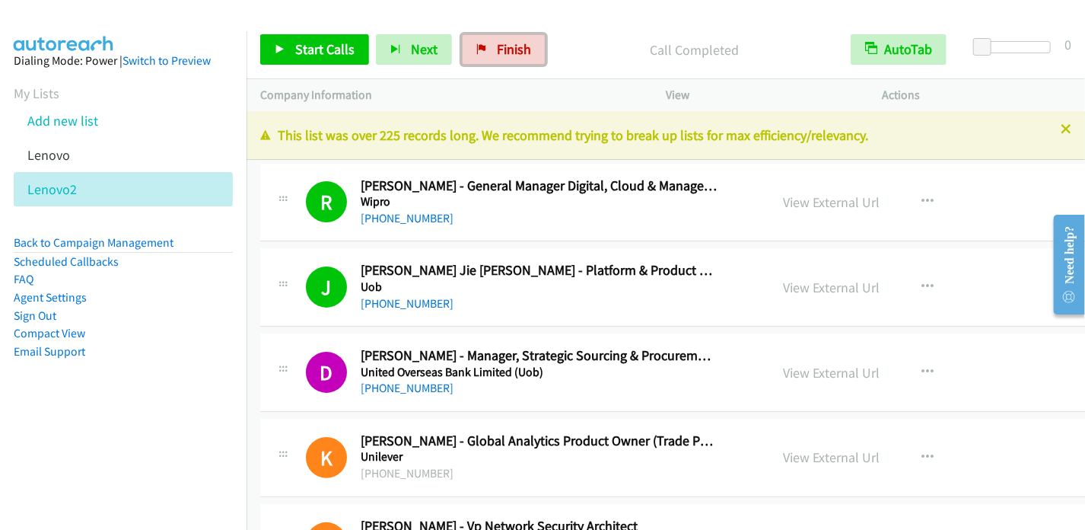
drag, startPoint x: 508, startPoint y: 46, endPoint x: 608, endPoint y: 51, distance: 100.6
click at [508, 45] on span "Finish" at bounding box center [514, 49] width 34 height 18
